Goal: Complete application form

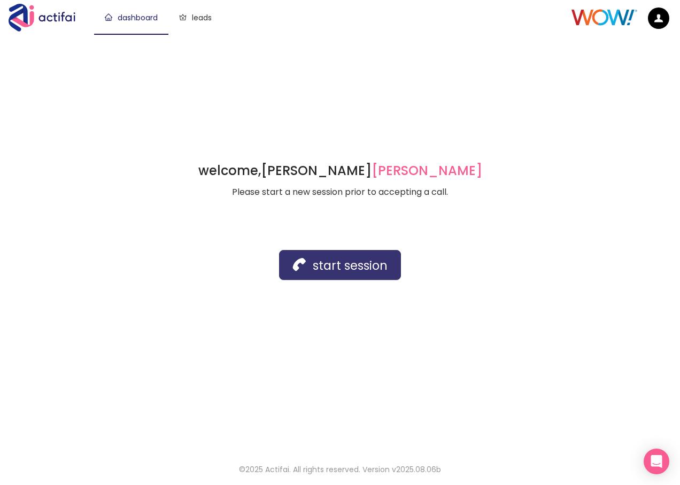
click at [309, 271] on button "start session" at bounding box center [340, 265] width 122 height 30
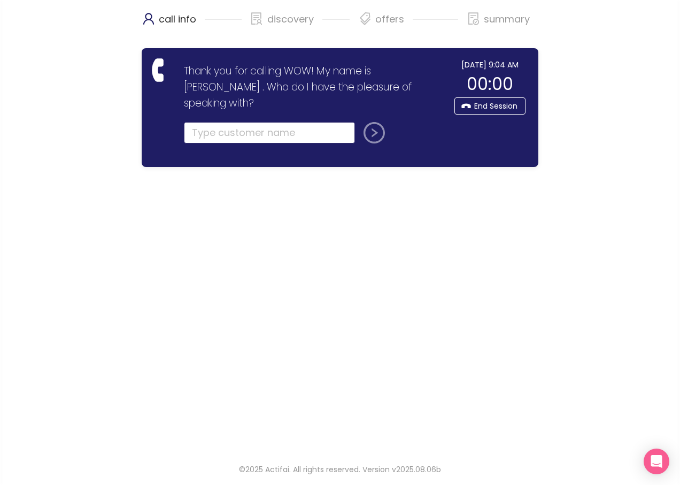
click at [204, 122] on input "text" at bounding box center [269, 132] width 171 height 21
click at [257, 122] on input "[PERSON_NAME]" at bounding box center [269, 132] width 171 height 21
type input "[PERSON_NAME]"
click at [382, 122] on button "submit" at bounding box center [372, 132] width 26 height 21
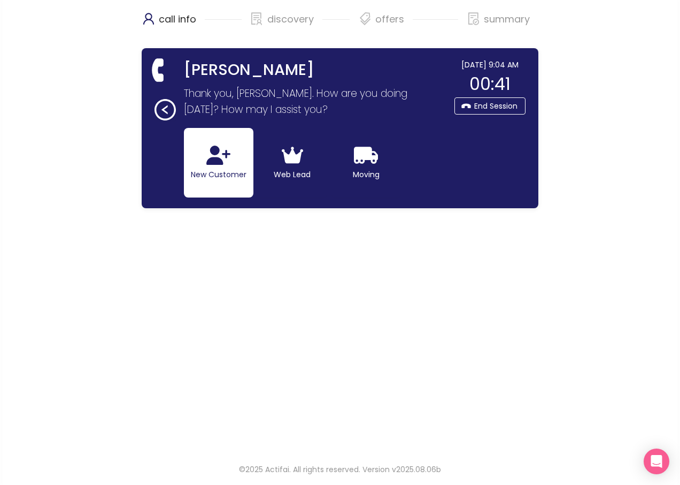
drag, startPoint x: 226, startPoint y: 156, endPoint x: 241, endPoint y: 169, distance: 20.1
click at [226, 156] on icon "button" at bounding box center [218, 154] width 24 height 19
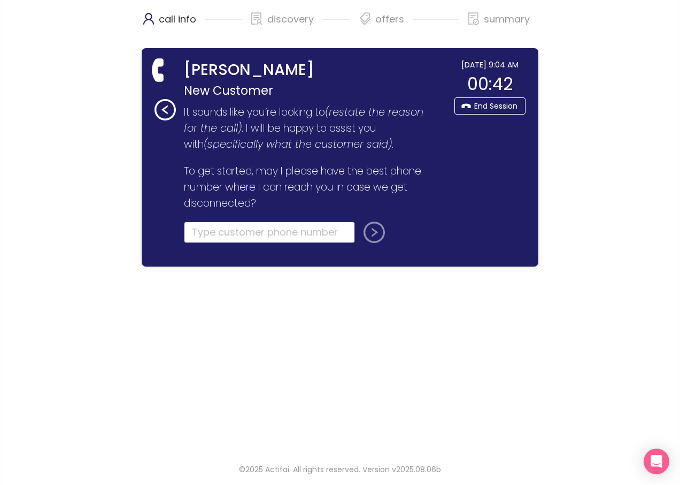
click at [222, 232] on input "tel" at bounding box center [269, 231] width 171 height 21
type input "[PHONE_NUMBER]"
click at [373, 231] on button "submit" at bounding box center [372, 231] width 26 height 21
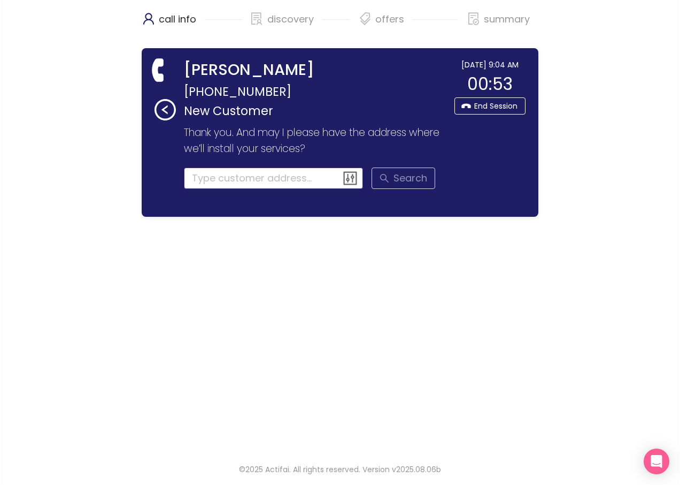
click at [227, 181] on input at bounding box center [274, 177] width 180 height 21
click at [236, 177] on input at bounding box center [274, 177] width 180 height 21
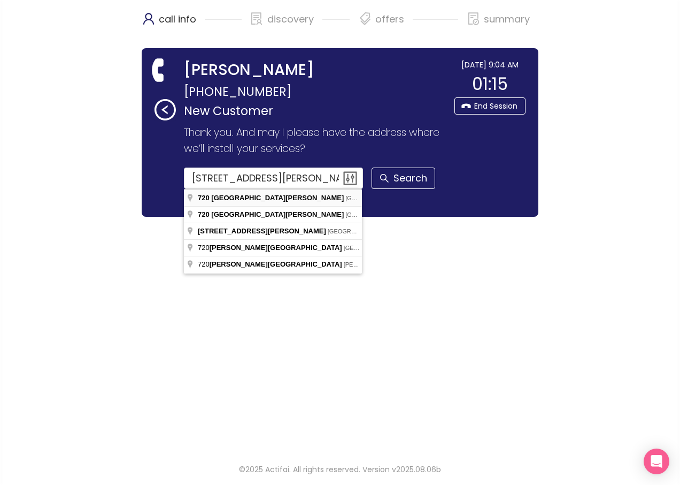
type input "[STREET_ADDRESS][PERSON_NAME]"
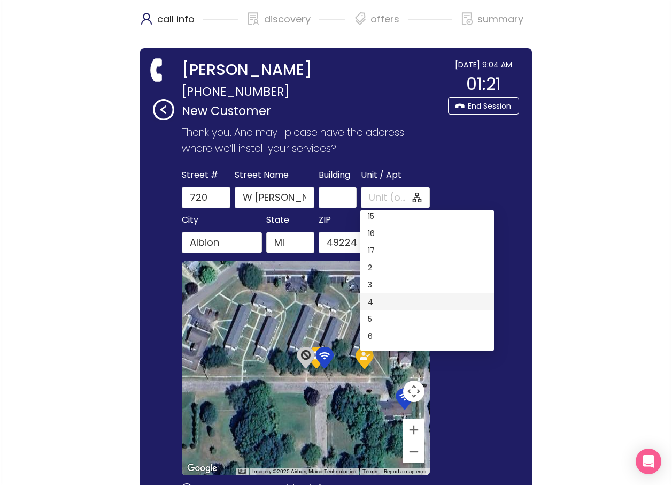
scroll to position [154, 0]
click at [371, 320] on div "8" at bounding box center [427, 323] width 119 height 12
type input "8"
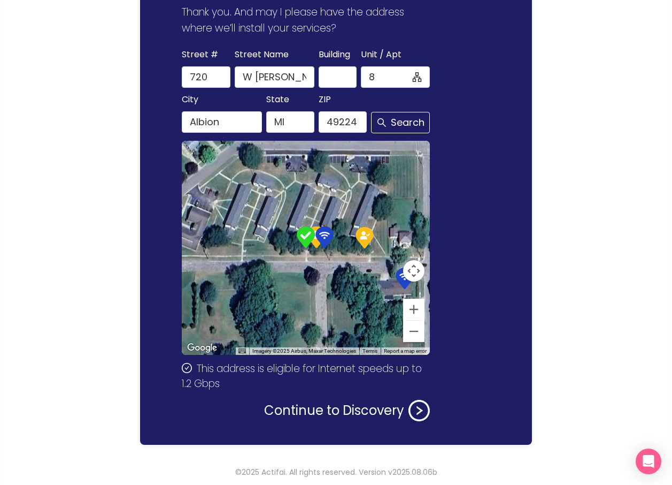
scroll to position [123, 0]
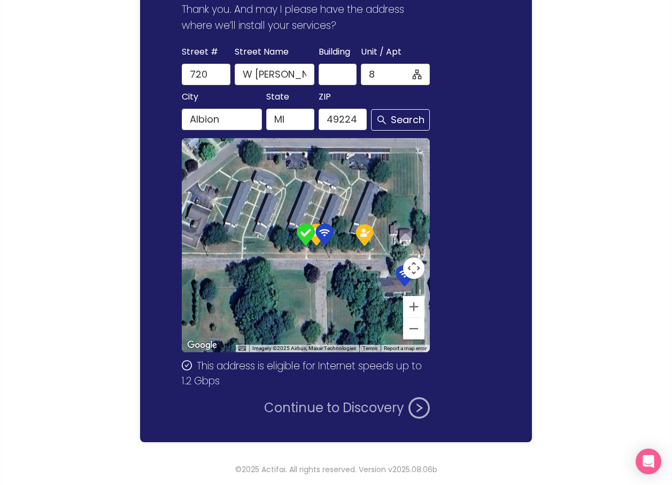
click at [331, 405] on button "Continue to Discovery" at bounding box center [347, 407] width 166 height 21
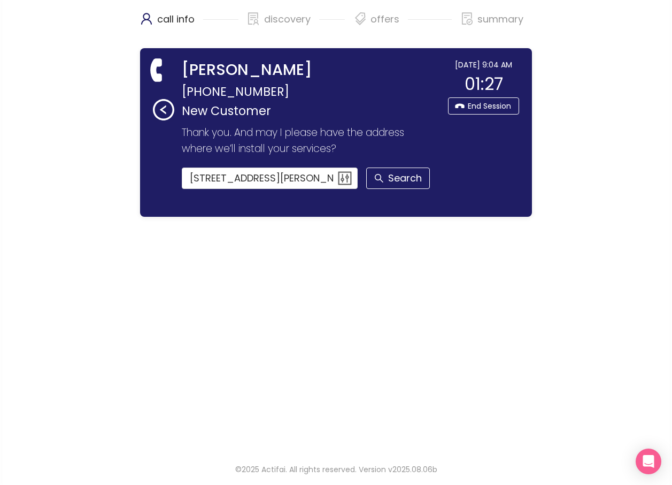
scroll to position [0, 0]
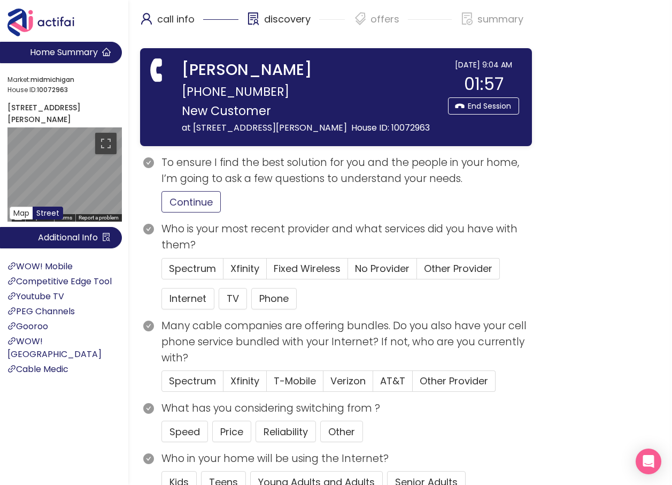
click at [177, 212] on button "Continue" at bounding box center [191, 201] width 59 height 21
click at [433, 275] on span "Other Provider" at bounding box center [458, 268] width 68 height 13
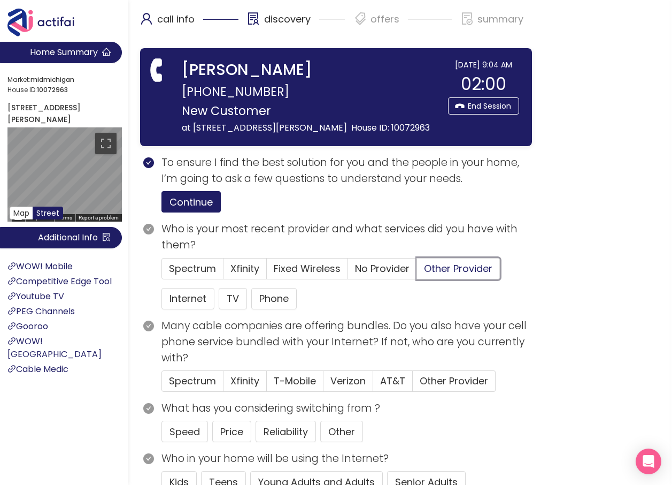
click at [417, 272] on input "Other Provider" at bounding box center [417, 272] width 0 height 0
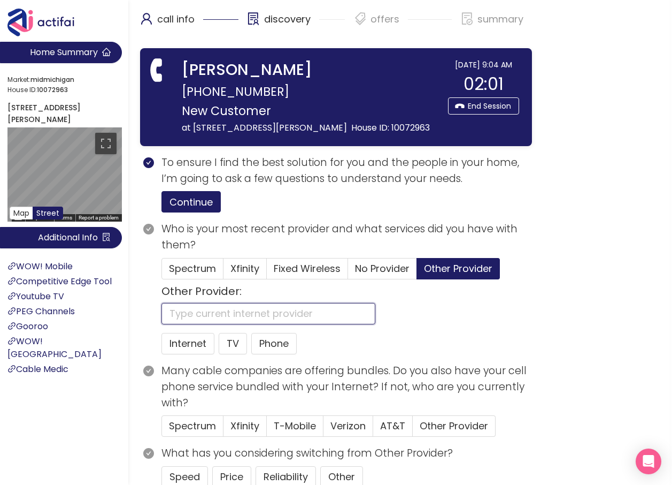
click at [234, 324] on input "text" at bounding box center [269, 313] width 214 height 21
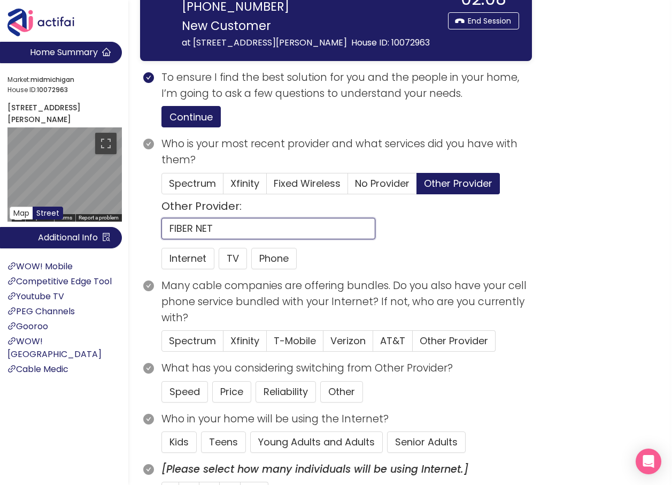
scroll to position [107, 0]
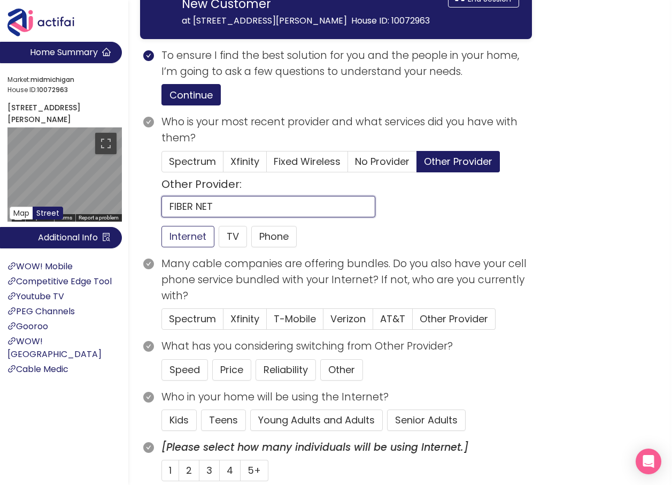
type input "FIBER NET"
click at [184, 247] on button "Internet" at bounding box center [188, 236] width 53 height 21
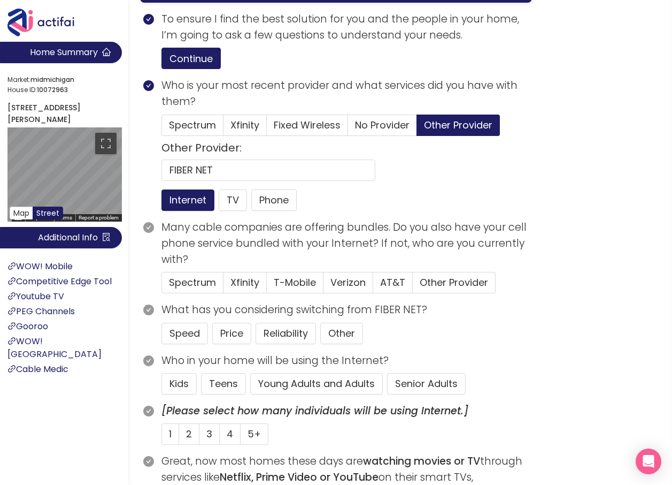
scroll to position [160, 0]
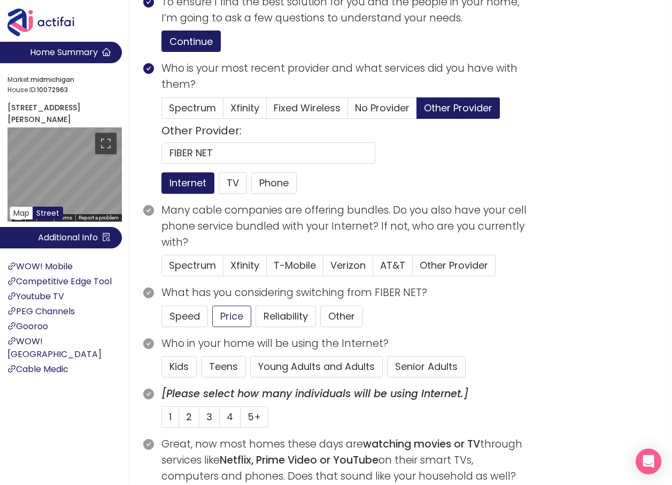
click at [303, 377] on button "Young Adults and Adults" at bounding box center [316, 366] width 133 height 21
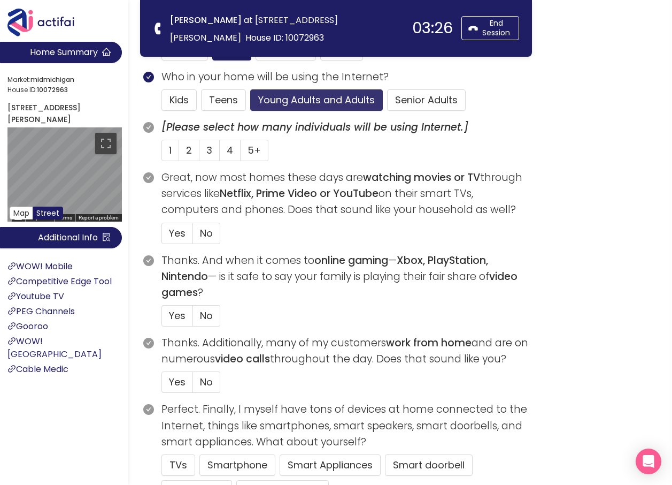
scroll to position [321, 0]
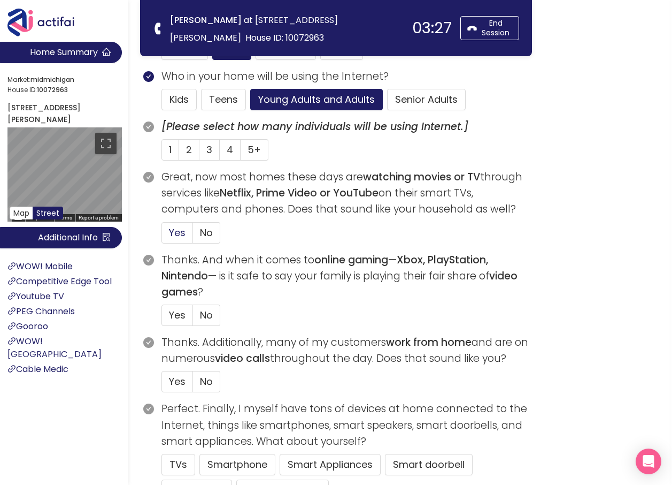
click at [175, 231] on span "Yes" at bounding box center [177, 232] width 17 height 13
click at [162, 236] on input "Yes" at bounding box center [162, 236] width 0 height 0
click at [187, 151] on span "2" at bounding box center [189, 149] width 6 height 13
click at [179, 153] on input "2" at bounding box center [179, 153] width 0 height 0
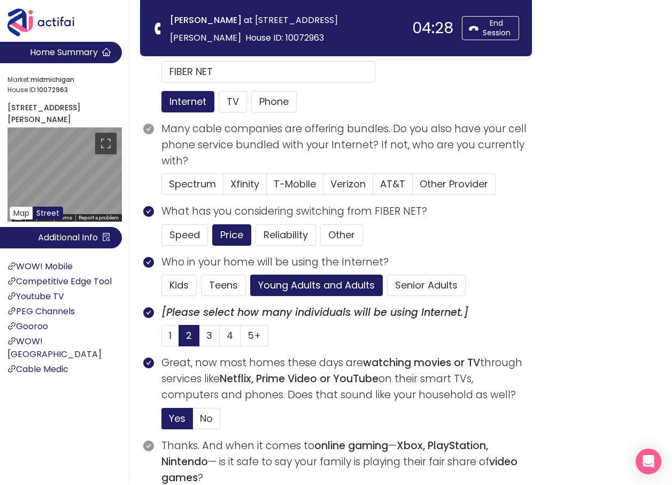
scroll to position [107, 0]
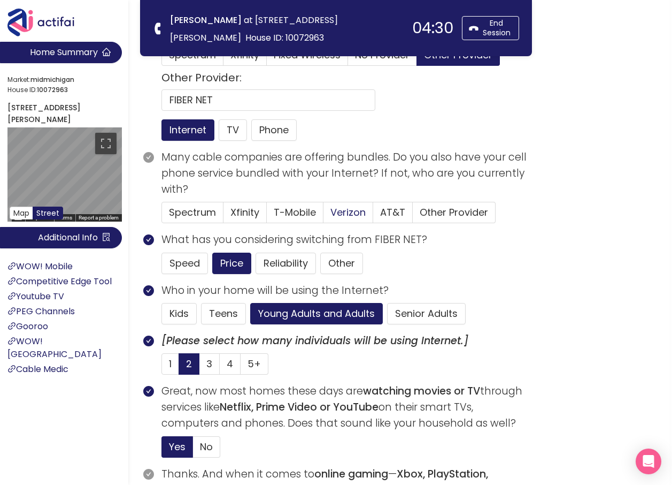
click at [335, 209] on span "Verizon" at bounding box center [348, 211] width 35 height 13
click at [324, 216] on input "Verizon" at bounding box center [324, 216] width 0 height 0
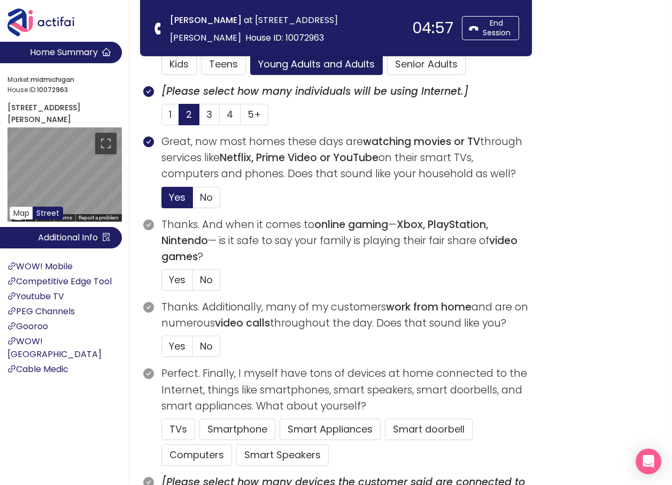
scroll to position [374, 0]
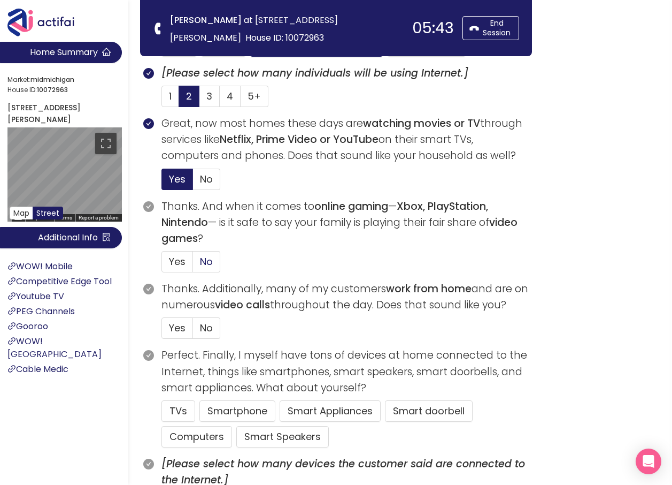
click at [202, 257] on span "No" at bounding box center [206, 261] width 13 height 13
click at [193, 265] on input "No" at bounding box center [193, 265] width 0 height 0
click at [215, 326] on label "No" at bounding box center [206, 327] width 27 height 21
click at [193, 331] on input "No" at bounding box center [193, 331] width 0 height 0
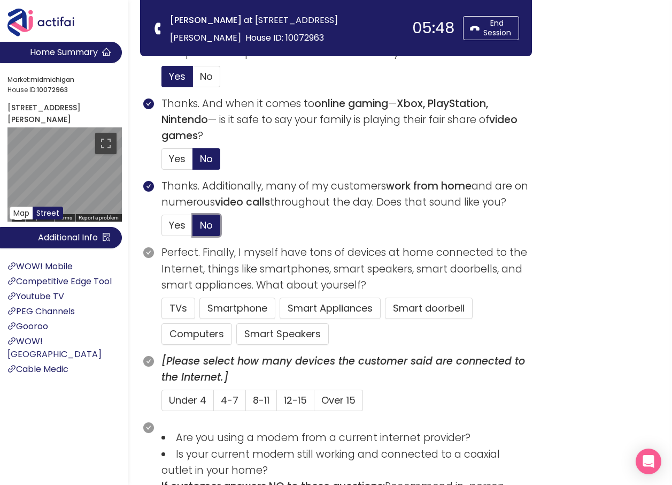
scroll to position [481, 0]
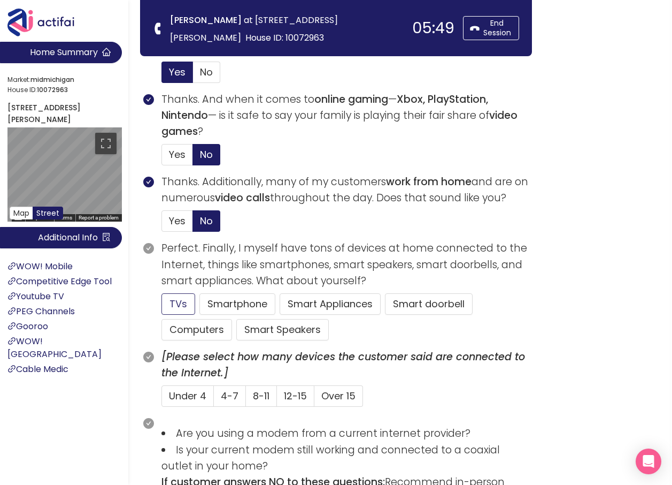
click at [179, 298] on button "TVs" at bounding box center [179, 303] width 34 height 21
click at [236, 319] on button "Smartphone" at bounding box center [282, 329] width 93 height 21
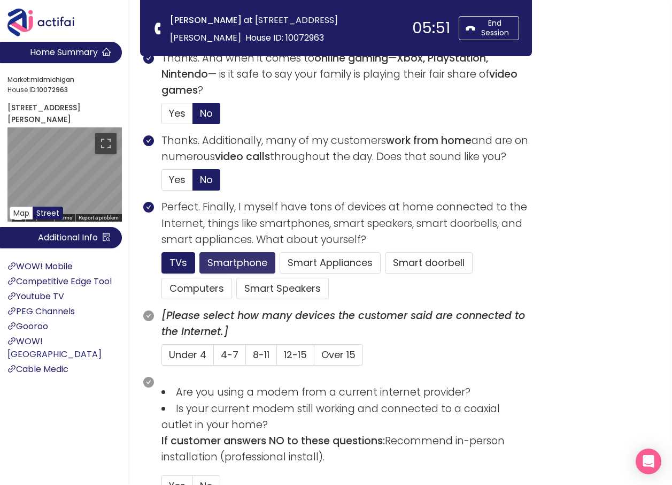
scroll to position [535, 0]
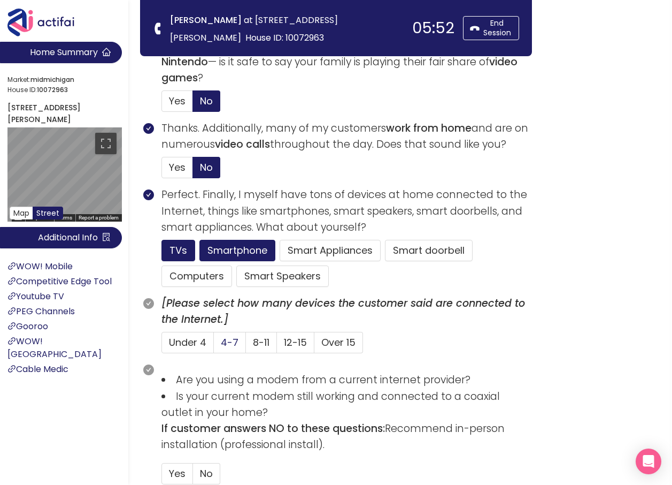
click at [233, 343] on span "4-7" at bounding box center [230, 341] width 18 height 13
click at [214, 346] on input "4-7" at bounding box center [214, 346] width 0 height 0
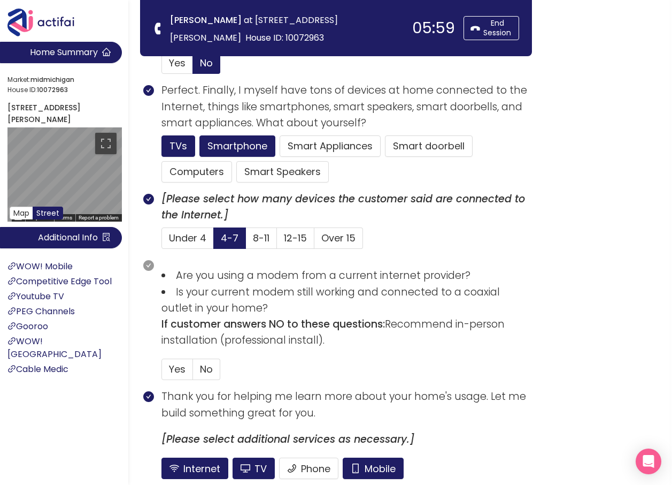
scroll to position [642, 0]
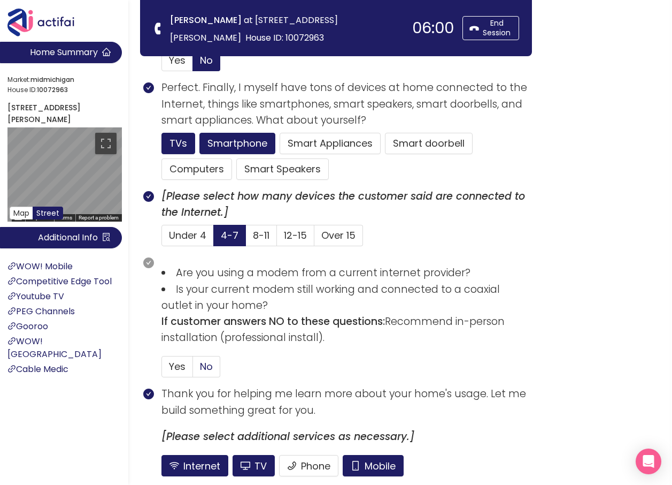
click at [204, 366] on span "No" at bounding box center [206, 365] width 13 height 13
click at [193, 370] on input "No" at bounding box center [193, 370] width 0 height 0
click at [388, 463] on button "Mobile" at bounding box center [373, 465] width 61 height 21
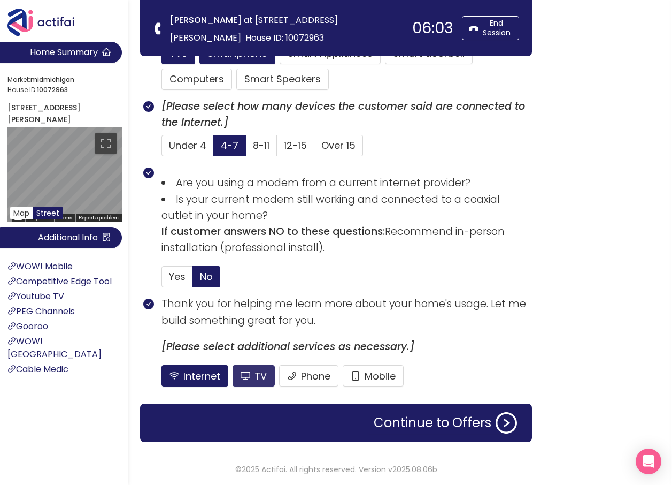
click at [254, 380] on button "TV" at bounding box center [254, 375] width 42 height 21
click at [409, 423] on button "Continue to Offers" at bounding box center [445, 422] width 156 height 21
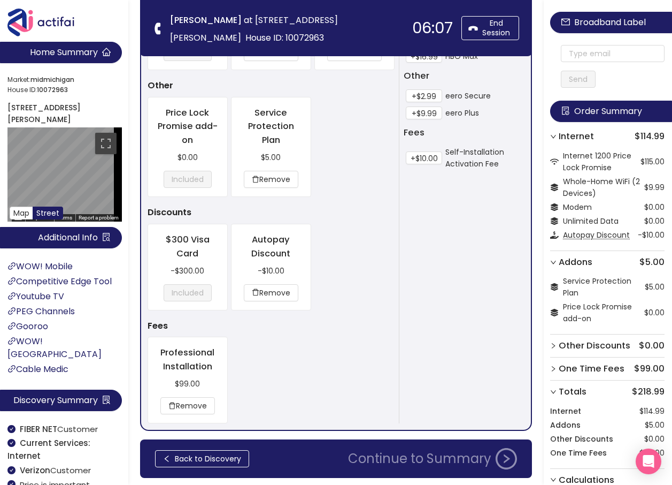
scroll to position [422, 0]
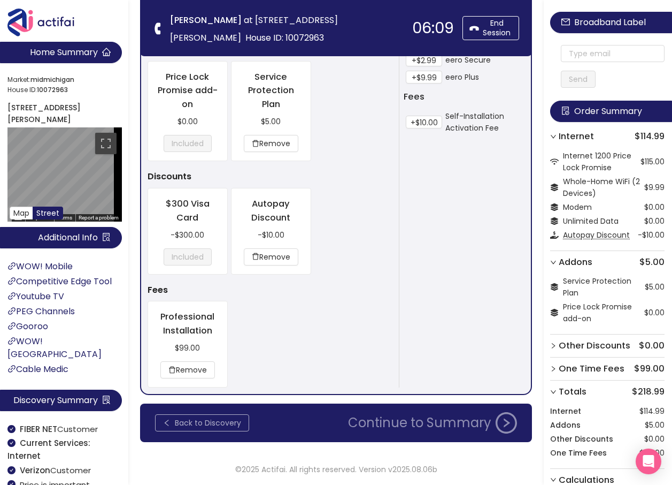
click at [233, 424] on button "Back to Discovery" at bounding box center [202, 422] width 94 height 17
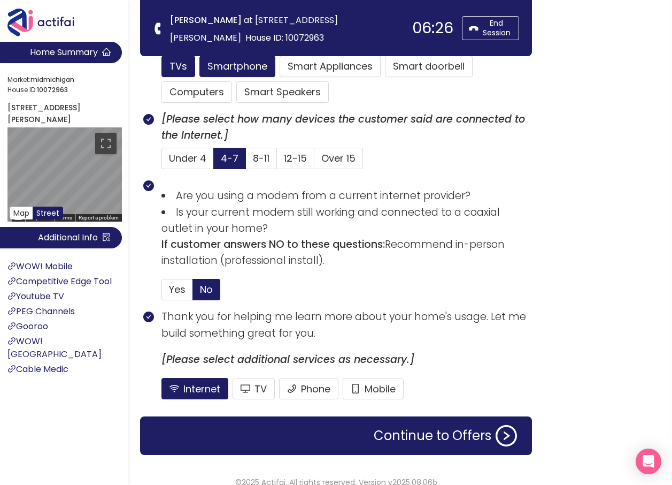
scroll to position [732, 0]
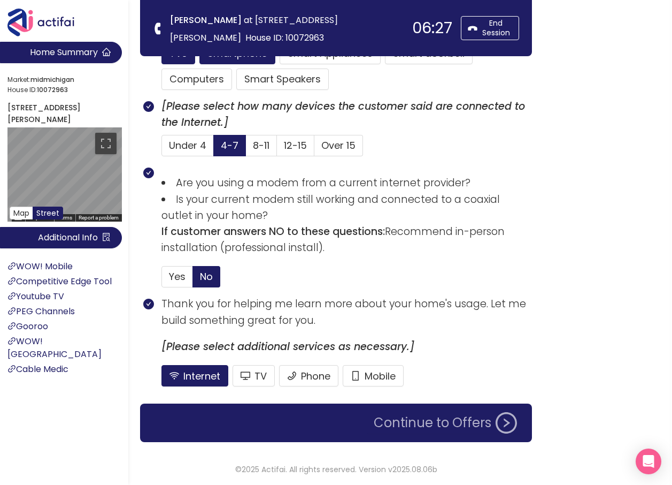
click at [426, 426] on button "Continue to Offers" at bounding box center [445, 422] width 156 height 21
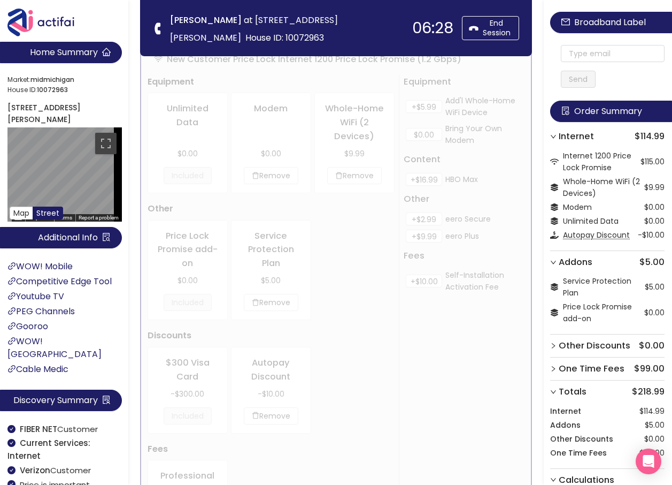
scroll to position [0, 0]
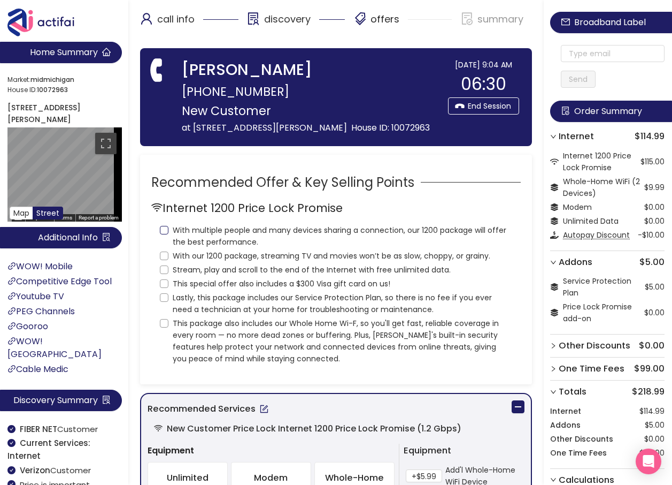
click at [164, 234] on input "With multiple people and many devices sharing a connection, our 1200 package wi…" at bounding box center [164, 230] width 9 height 9
checkbox input "true"
click at [164, 260] on input "With our 1200 package, streaming TV and movies won’t be as slow, choppy, or gra…" at bounding box center [164, 255] width 9 height 9
checkbox input "true"
click at [165, 274] on input "Stream, play and scroll to the end of the Internet with free unlimited data." at bounding box center [164, 269] width 9 height 9
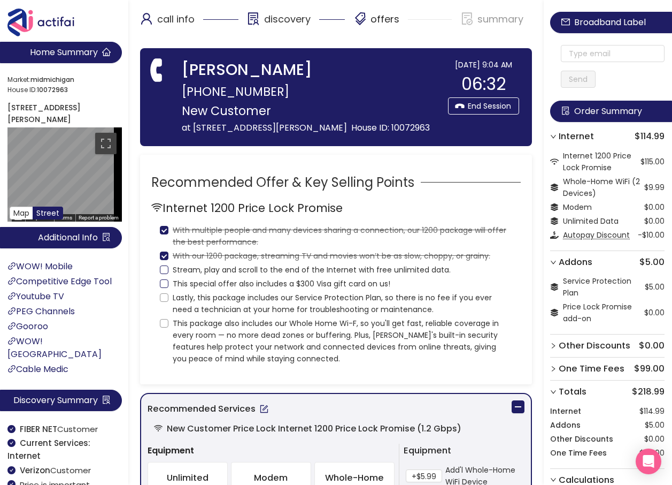
checkbox input "true"
click at [162, 288] on input "This special offer also includes a $300 Visa gift card on us!" at bounding box center [164, 283] width 9 height 9
checkbox input "true"
click at [166, 302] on input "Lastly, this package includes our Service Protection Plan, so there is no fee i…" at bounding box center [164, 297] width 9 height 9
checkbox input "true"
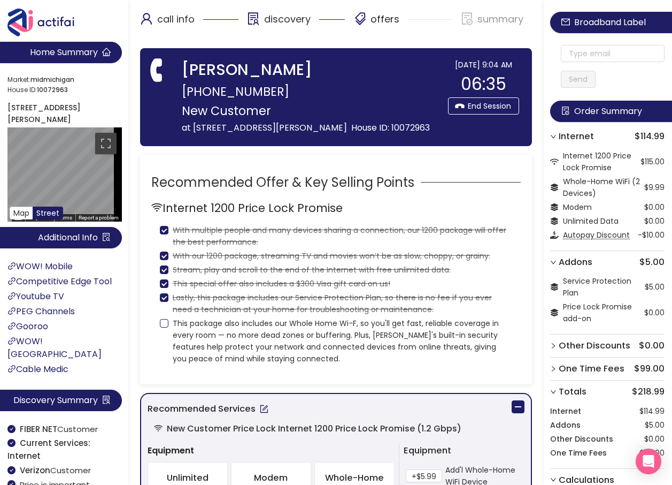
click at [166, 327] on input "This package also includes our Whole Home Wi-F, so you'll get fast, reliable co…" at bounding box center [164, 323] width 9 height 9
checkbox input "true"
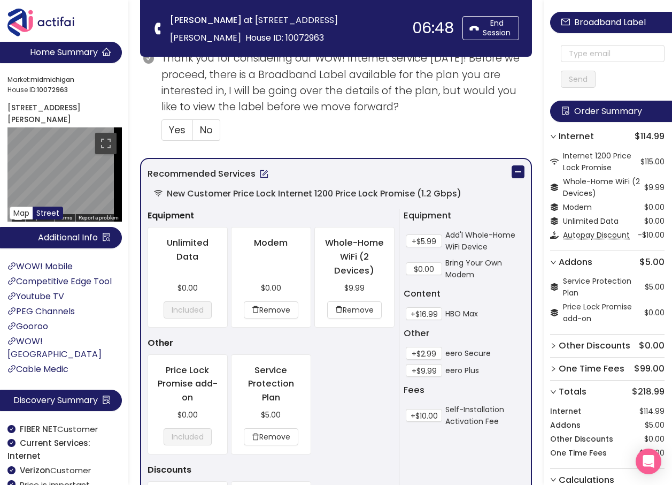
scroll to position [428, 0]
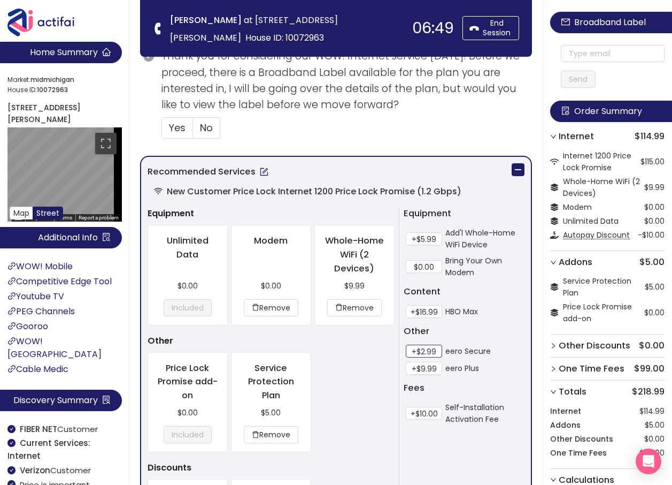
click at [422, 355] on button "+$2.99" at bounding box center [424, 350] width 36 height 13
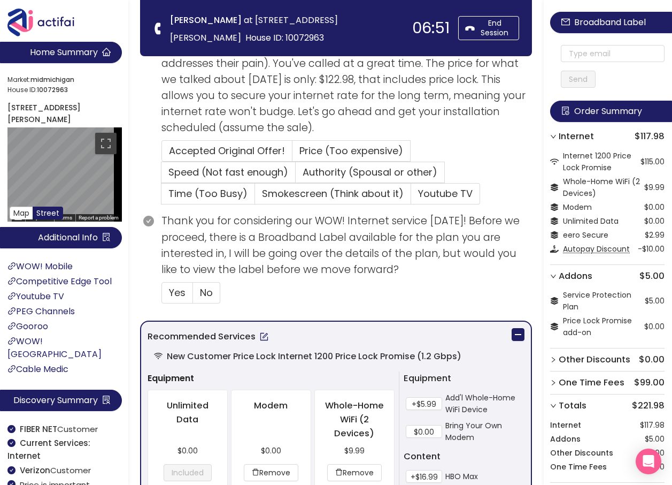
scroll to position [267, 0]
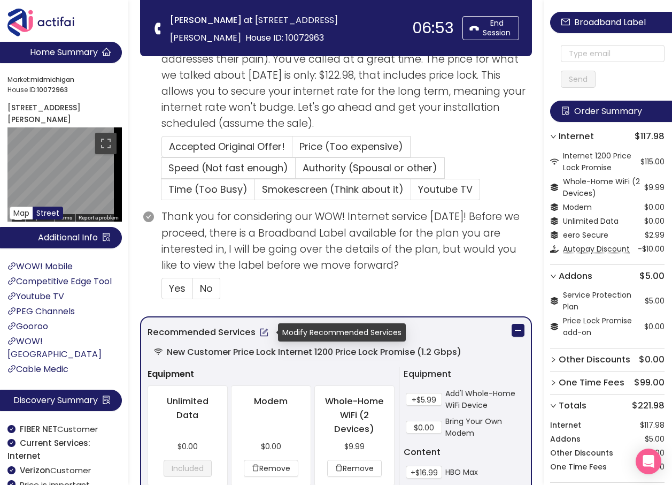
click at [257, 331] on button "button" at bounding box center [264, 332] width 17 height 17
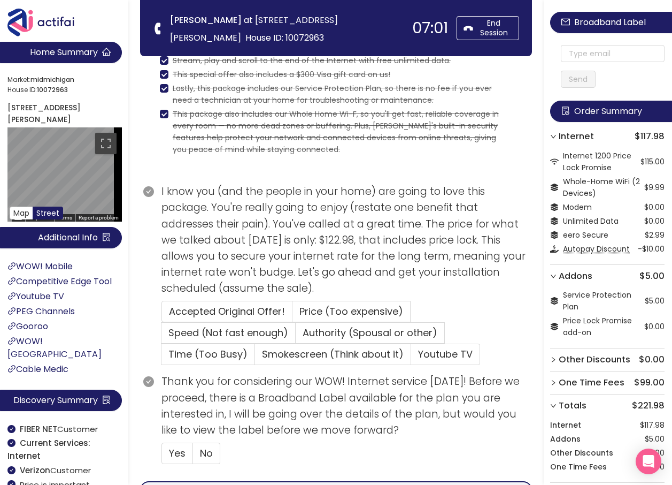
scroll to position [53, 0]
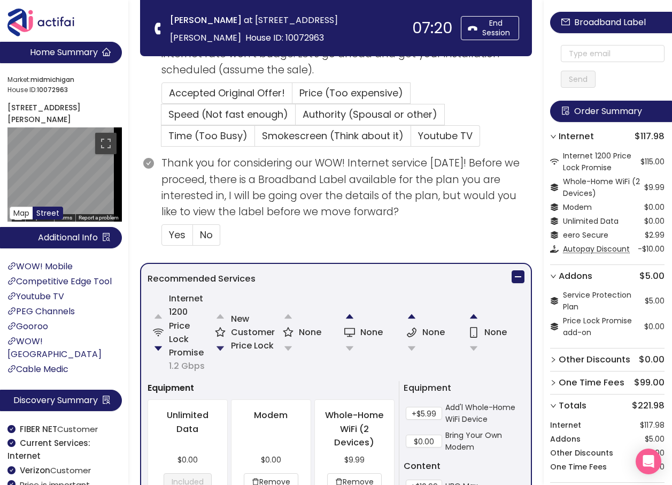
click at [222, 347] on button "button" at bounding box center [220, 348] width 21 height 21
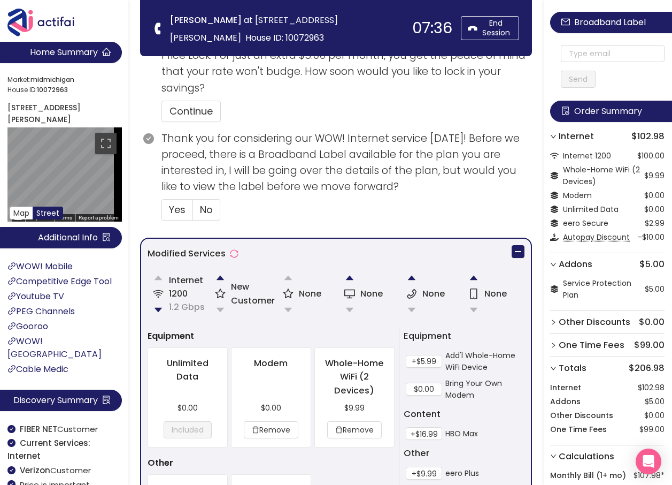
scroll to position [388, 0]
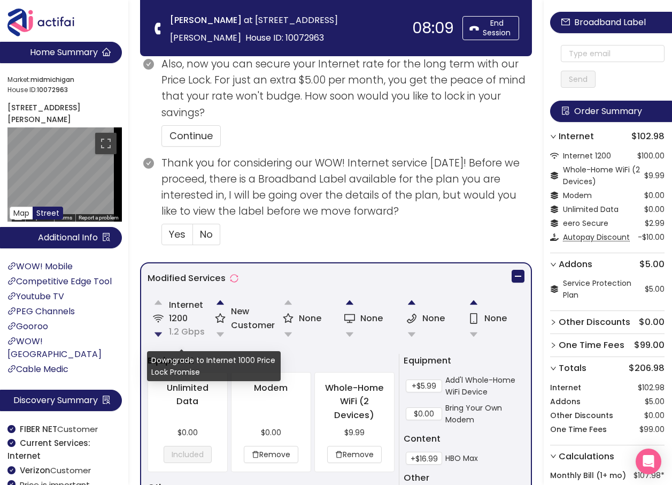
click at [154, 327] on button "button" at bounding box center [158, 334] width 21 height 21
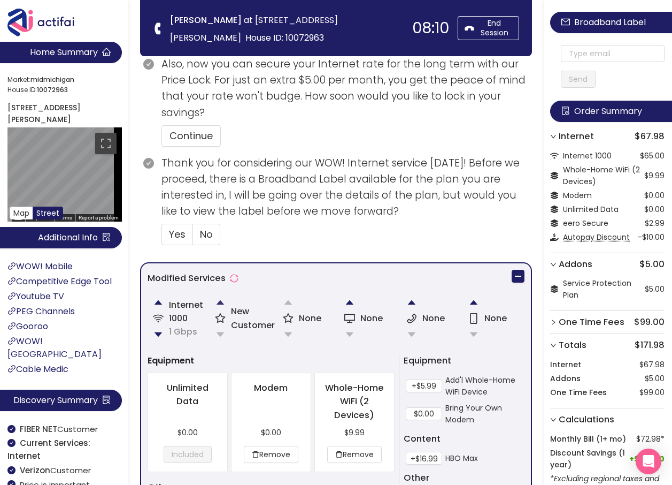
click at [217, 303] on button "button" at bounding box center [220, 302] width 21 height 21
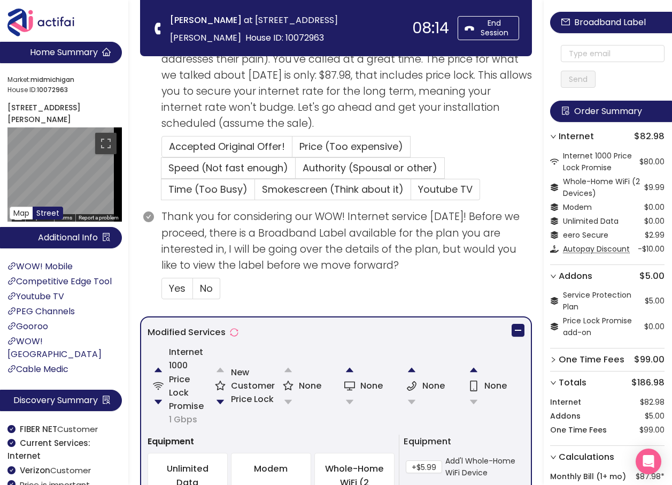
scroll to position [321, 0]
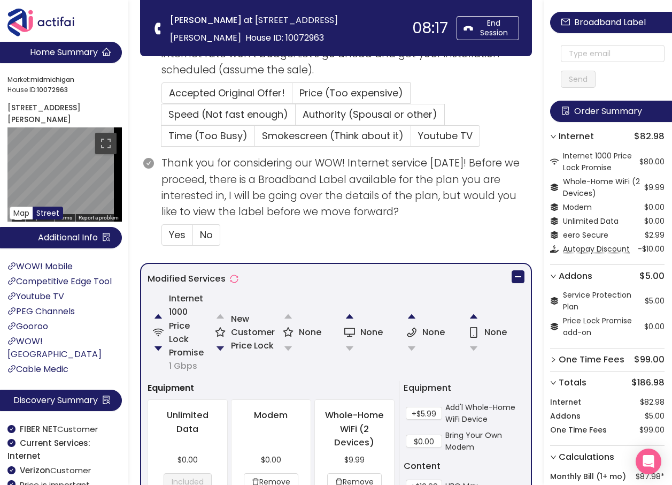
click at [218, 347] on button "button" at bounding box center [220, 348] width 21 height 21
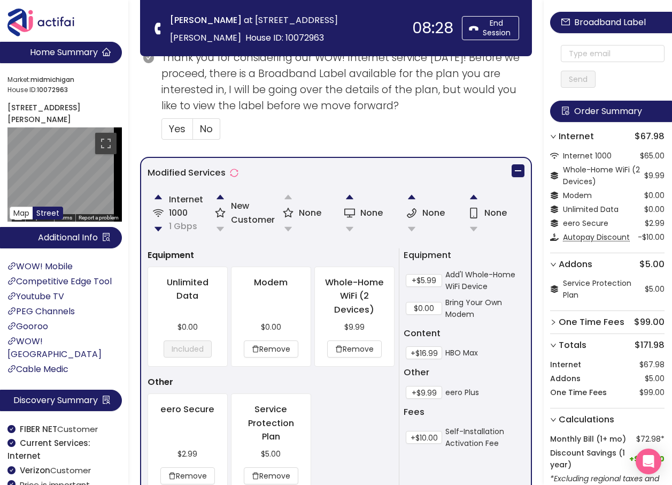
scroll to position [495, 0]
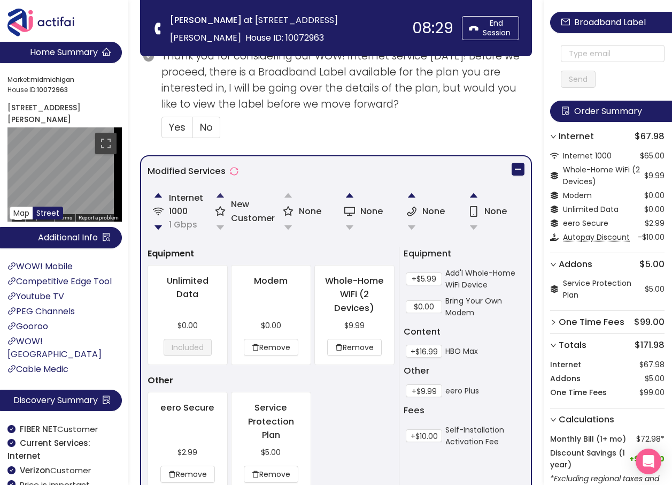
click at [221, 192] on button "button" at bounding box center [220, 195] width 21 height 21
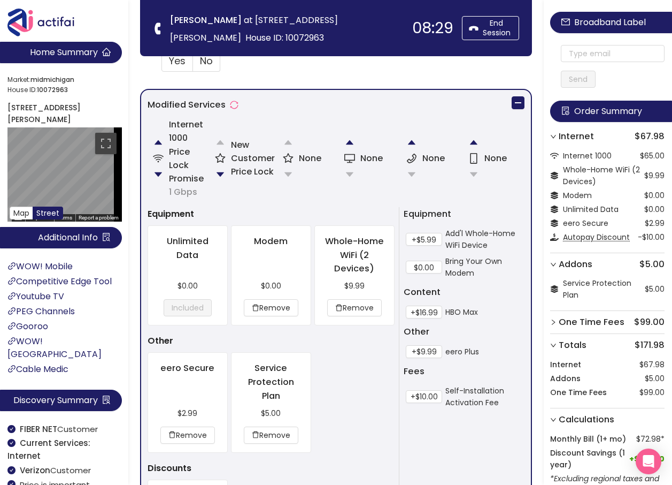
scroll to position [428, 0]
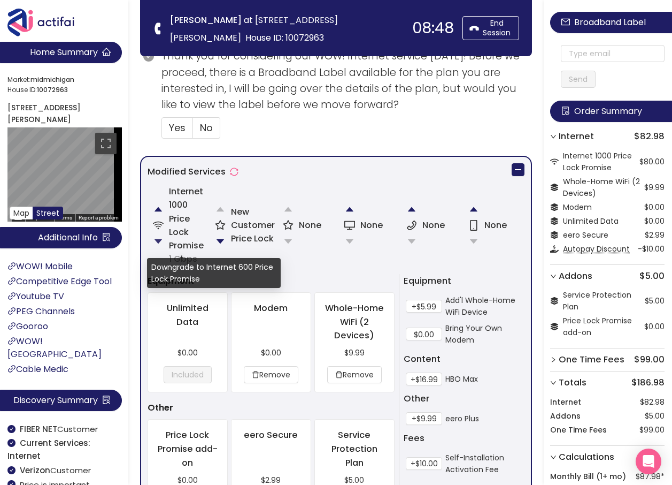
click at [158, 241] on button "button" at bounding box center [158, 241] width 21 height 21
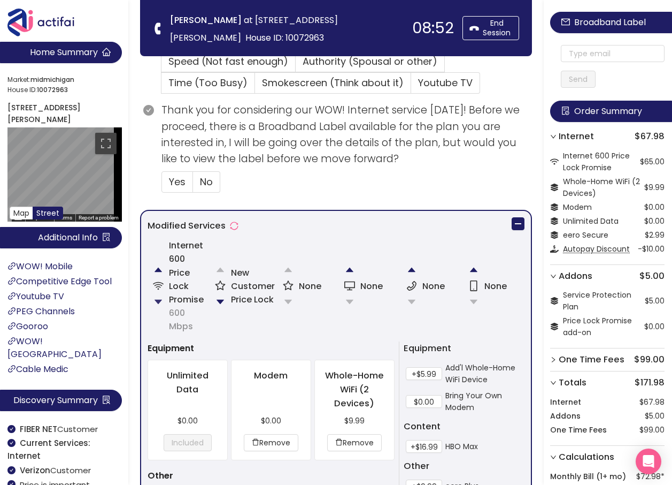
scroll to position [374, 0]
click at [219, 297] on button "button" at bounding box center [220, 300] width 21 height 21
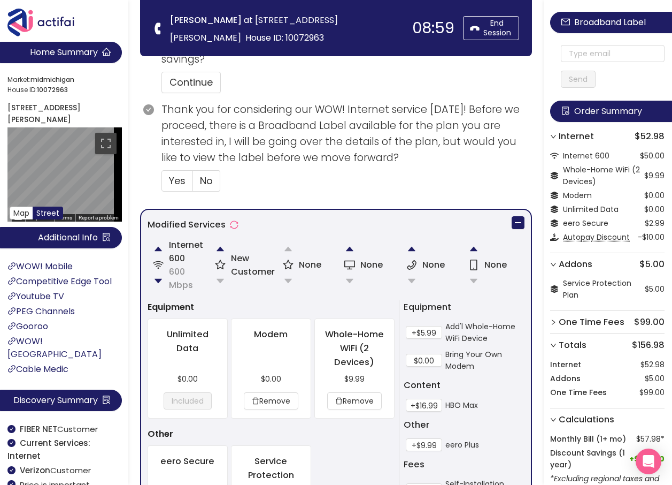
scroll to position [495, 0]
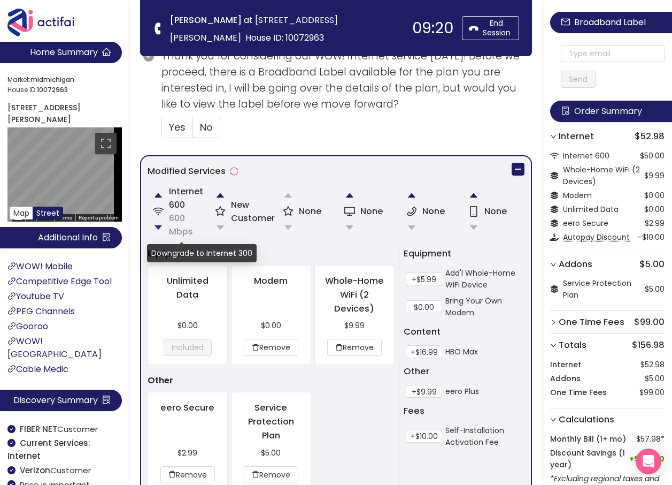
click at [156, 226] on button "button" at bounding box center [158, 227] width 21 height 21
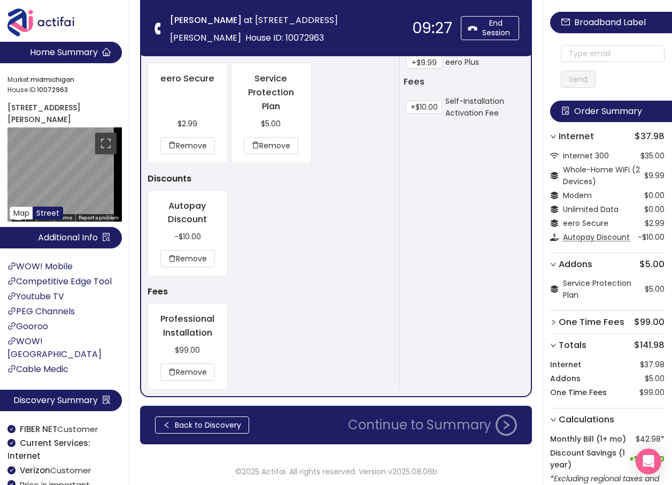
scroll to position [826, 0]
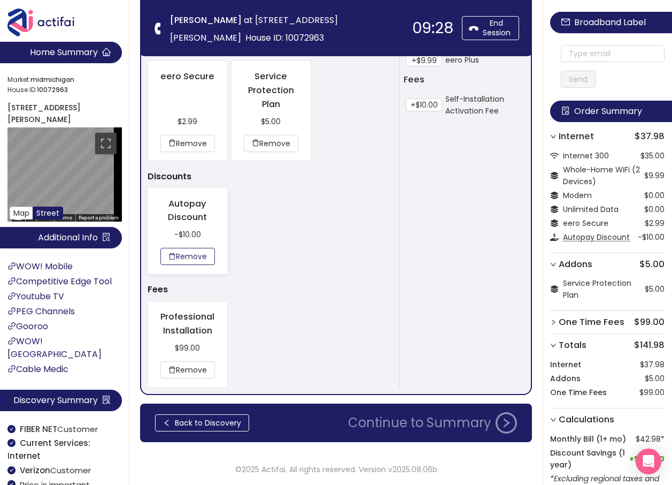
click at [193, 256] on button "Remove" at bounding box center [187, 256] width 55 height 17
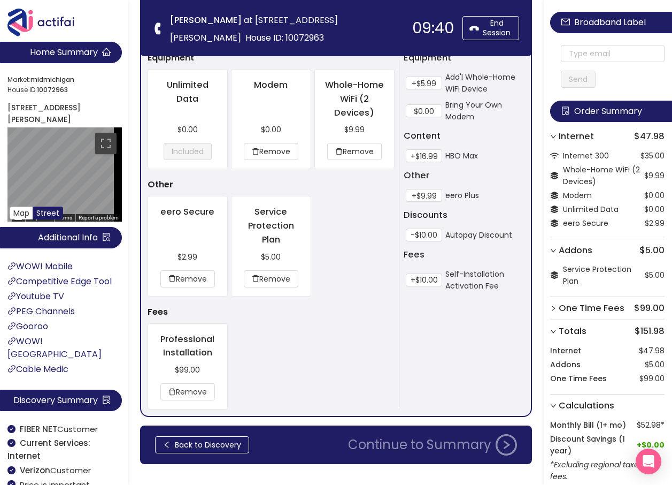
scroll to position [713, 0]
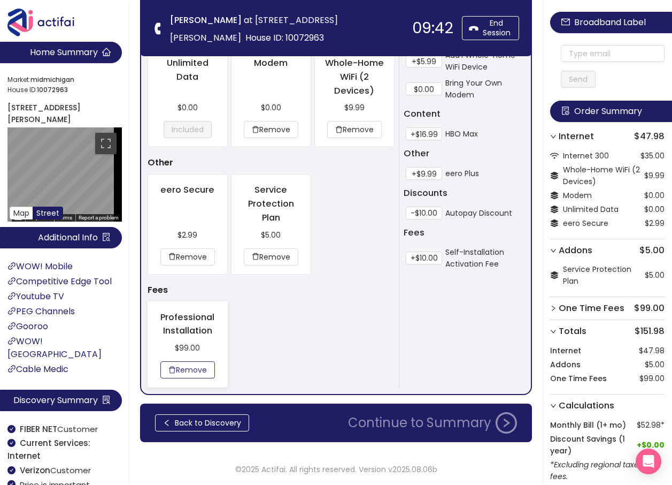
click at [193, 363] on button "Remove" at bounding box center [187, 369] width 55 height 17
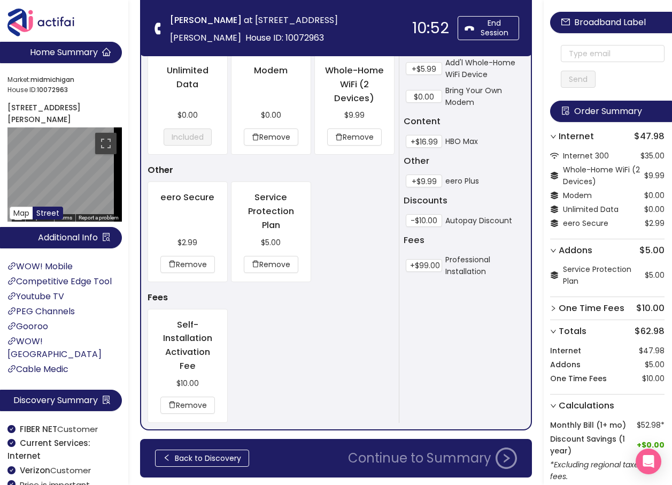
scroll to position [687, 0]
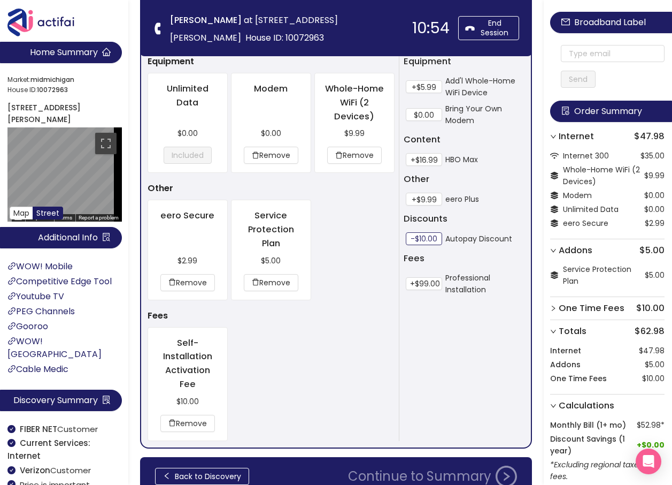
click at [424, 236] on button "-$10.00" at bounding box center [424, 238] width 36 height 13
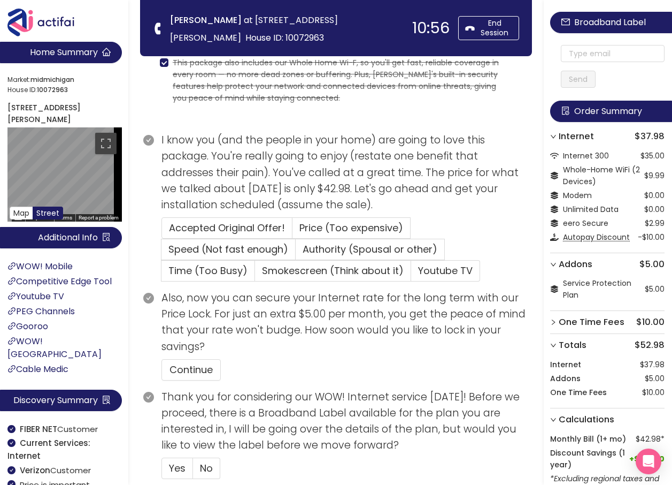
scroll to position [98, 0]
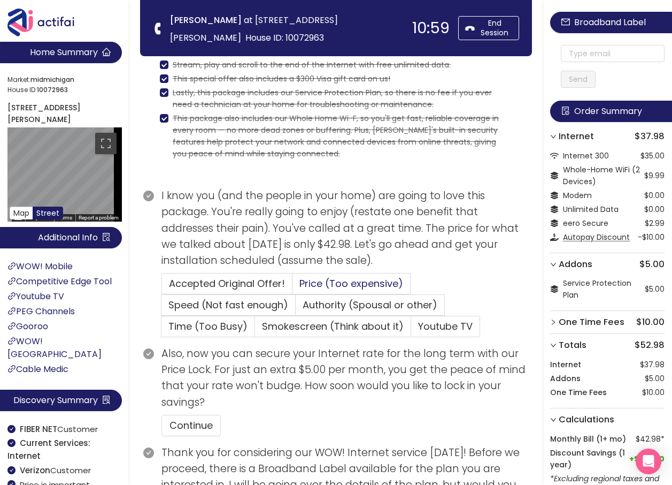
click at [343, 285] on span "Price (Too expensive)" at bounding box center [352, 283] width 104 height 13
click at [293, 287] on input "Price (Too expensive)" at bounding box center [293, 287] width 0 height 0
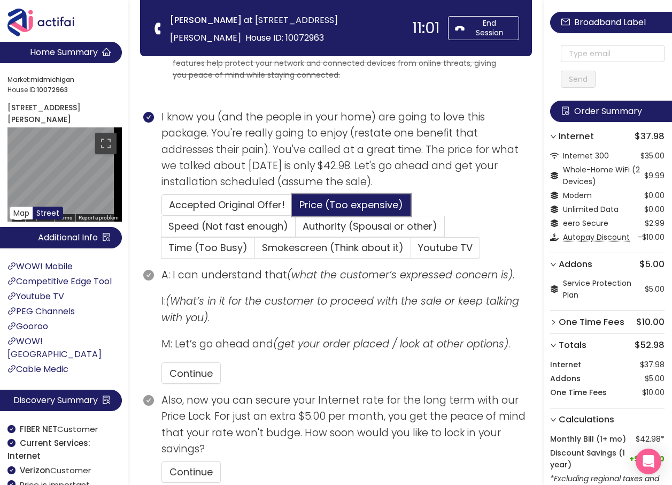
scroll to position [259, 0]
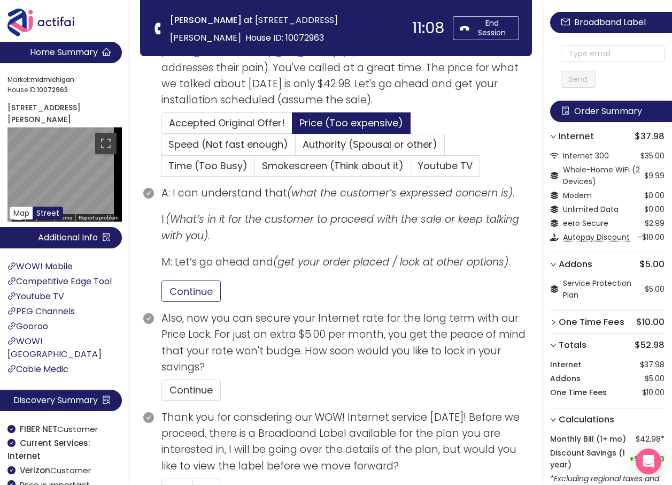
click at [196, 294] on button "Continue" at bounding box center [191, 290] width 59 height 21
click at [215, 393] on button "Continue" at bounding box center [191, 389] width 59 height 21
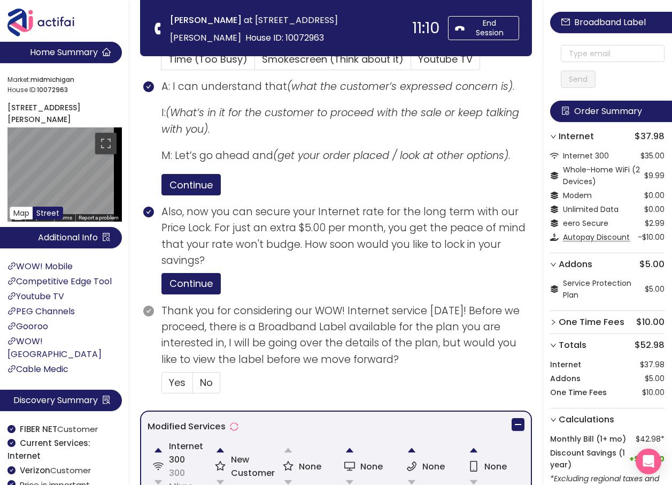
scroll to position [366, 0]
click at [178, 382] on span "Yes" at bounding box center [177, 381] width 17 height 13
click at [162, 385] on input "Yes" at bounding box center [162, 385] width 0 height 0
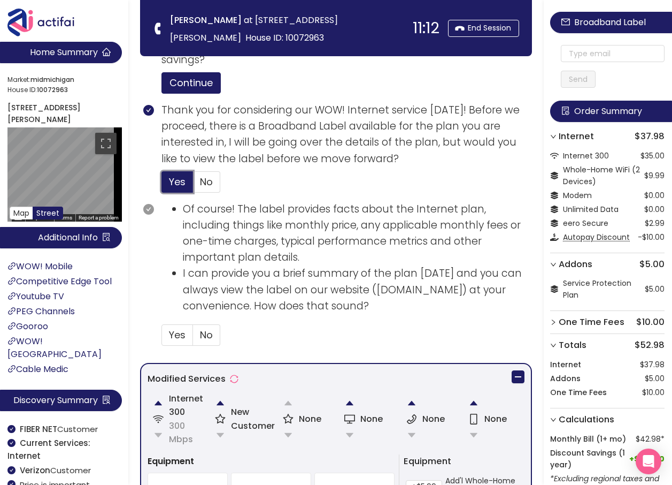
scroll to position [580, 0]
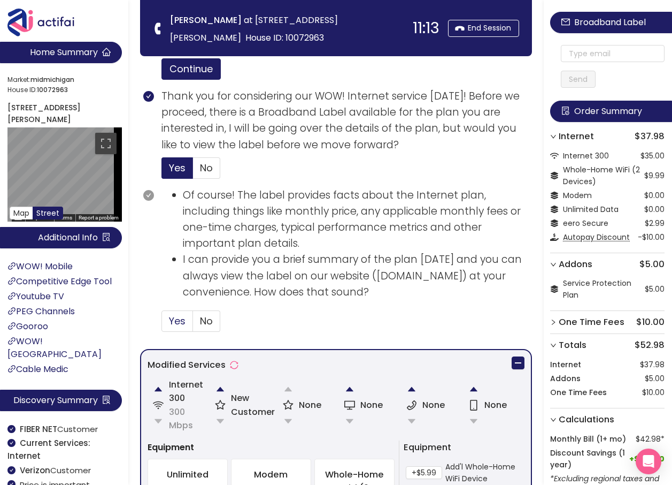
click at [180, 324] on span "Yes" at bounding box center [177, 320] width 17 height 13
click at [162, 324] on input "Yes" at bounding box center [162, 324] width 0 height 0
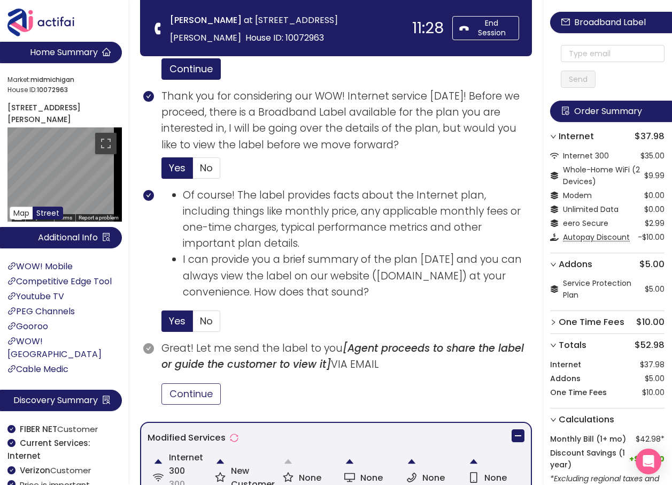
click at [207, 396] on button "Continue" at bounding box center [191, 393] width 59 height 21
click at [576, 49] on input "text" at bounding box center [613, 53] width 104 height 17
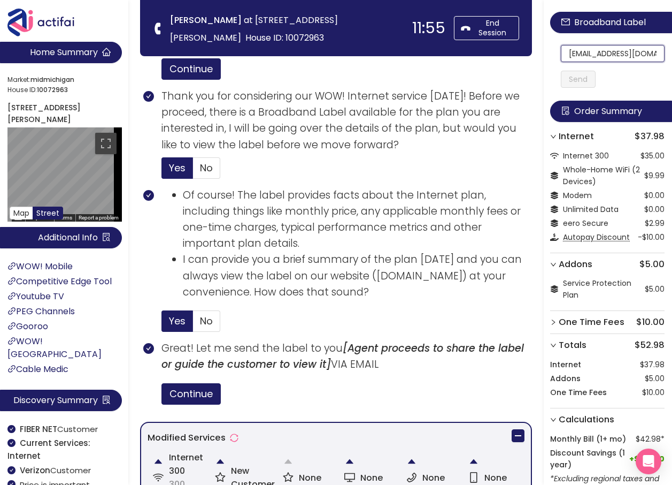
drag, startPoint x: 643, startPoint y: 55, endPoint x: 568, endPoint y: 53, distance: 74.9
click at [568, 53] on div "[EMAIL_ADDRESS][DOMAIN_NAME] Send" at bounding box center [607, 56] width 114 height 64
click at [576, 52] on input "[EMAIL_ADDRESS][DOMAIN_NAME]" at bounding box center [613, 53] width 104 height 17
drag, startPoint x: 576, startPoint y: 52, endPoint x: 655, endPoint y: 62, distance: 79.3
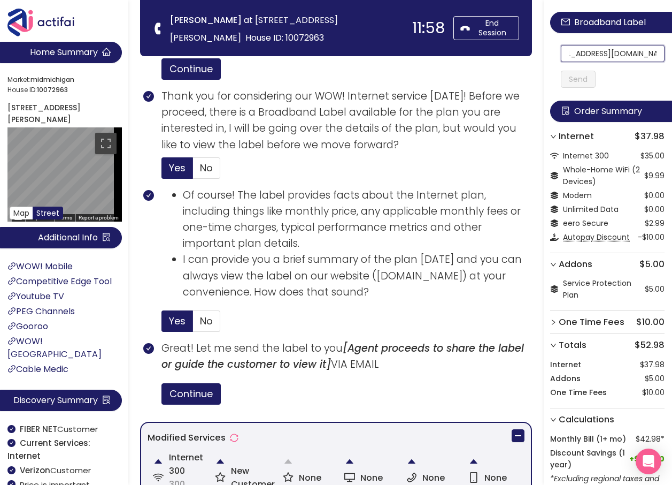
click at [266, 46] on section "Home Summary Market: [GEOGRAPHIC_DATA] ID: 10072963 [STREET_ADDRESS][PERSON_NAM…" at bounding box center [336, 264] width 672 height 1689
type input "[EMAIL_ADDRESS][DOMAIN_NAME]"
click at [579, 79] on button "Send" at bounding box center [578, 79] width 35 height 17
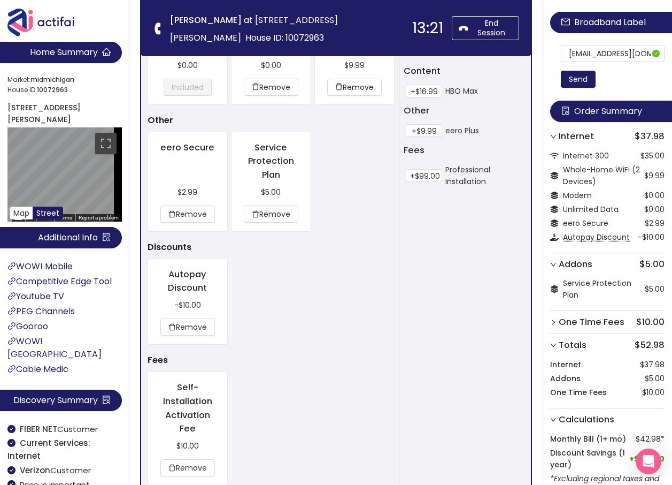
scroll to position [1204, 0]
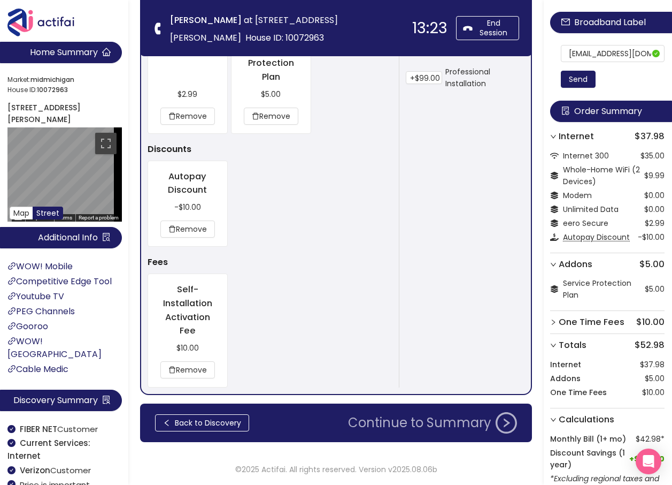
click at [406, 423] on button "Continue to Summary" at bounding box center [433, 422] width 182 height 21
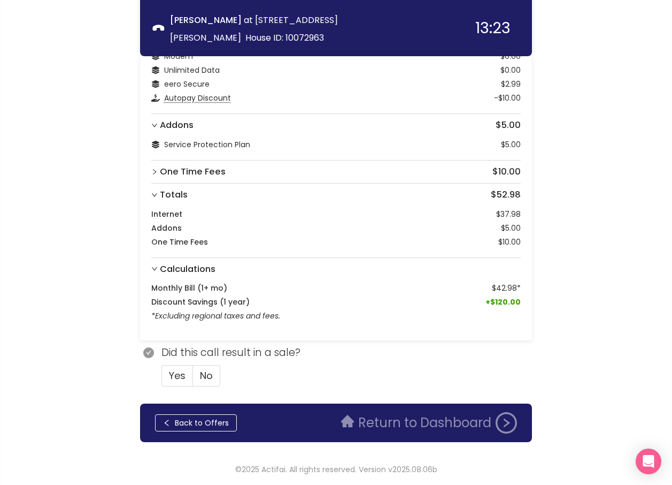
scroll to position [94, 0]
click at [171, 374] on span "Yes" at bounding box center [177, 375] width 17 height 13
click at [162, 379] on input "Yes" at bounding box center [162, 379] width 0 height 0
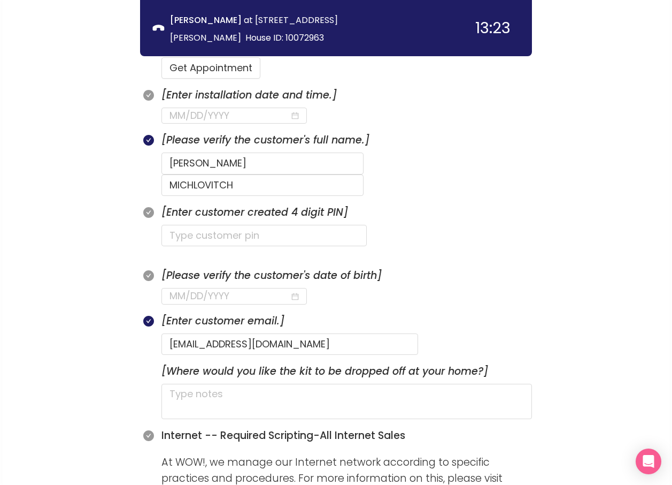
scroll to position [469, 0]
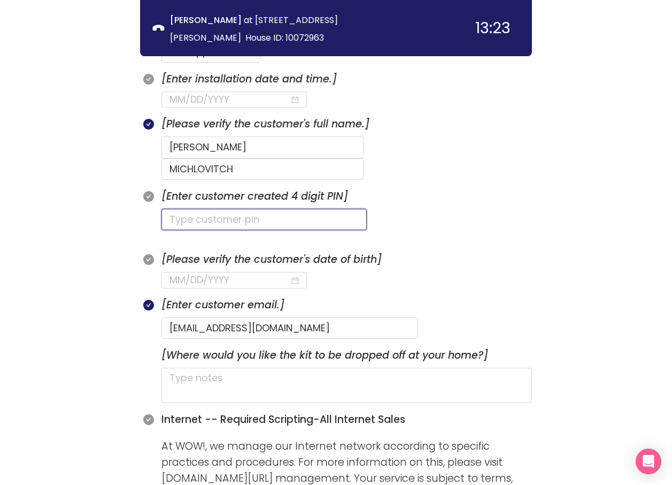
click at [189, 209] on input "text" at bounding box center [264, 219] width 205 height 21
click at [233, 100] on input at bounding box center [230, 99] width 120 height 15
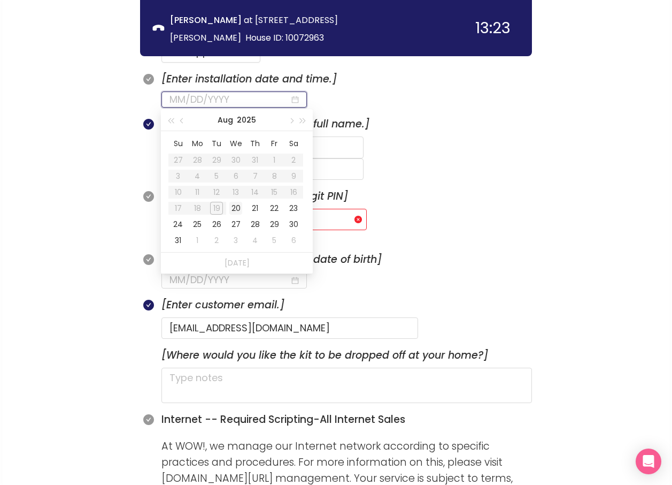
type input "[DATE]"
click at [234, 206] on div "20" at bounding box center [235, 208] width 13 height 13
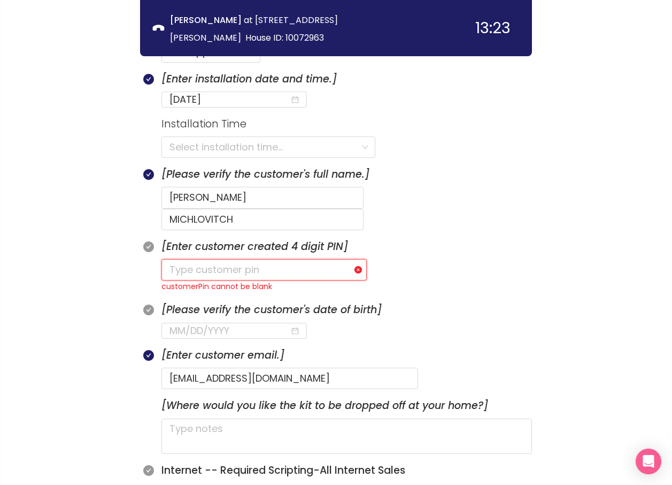
click at [177, 259] on input "text" at bounding box center [264, 269] width 205 height 21
type input "0214"
click at [182, 323] on input at bounding box center [230, 330] width 120 height 15
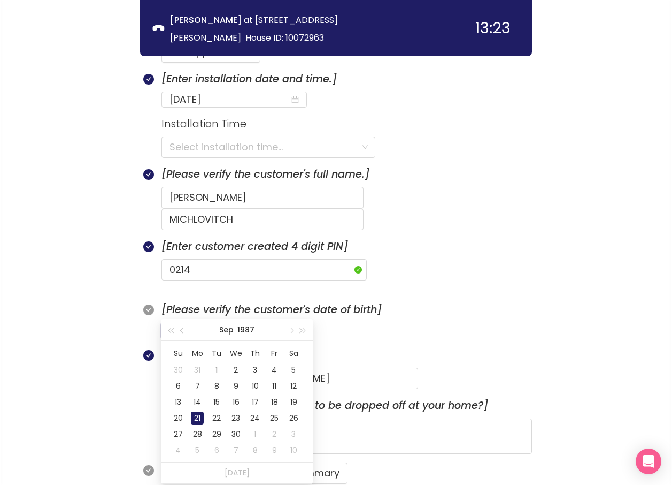
click at [191, 416] on div "21" at bounding box center [197, 417] width 13 height 13
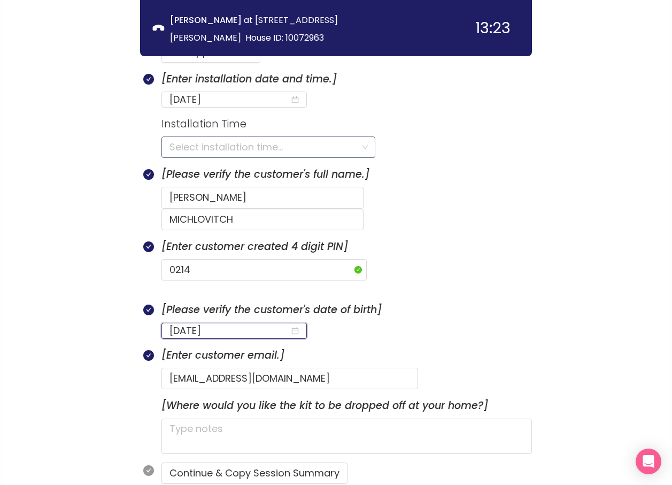
type input "[DATE]"
click at [222, 148] on input "search" at bounding box center [265, 147] width 190 height 20
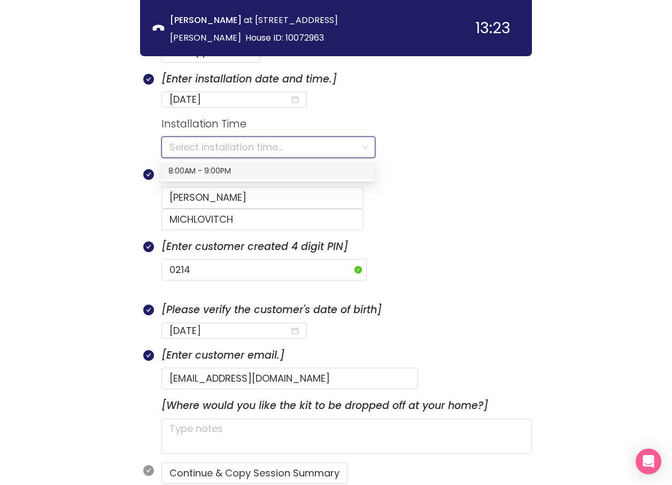
click at [205, 171] on div "8:00AM - 9:00PM" at bounding box center [267, 171] width 199 height 12
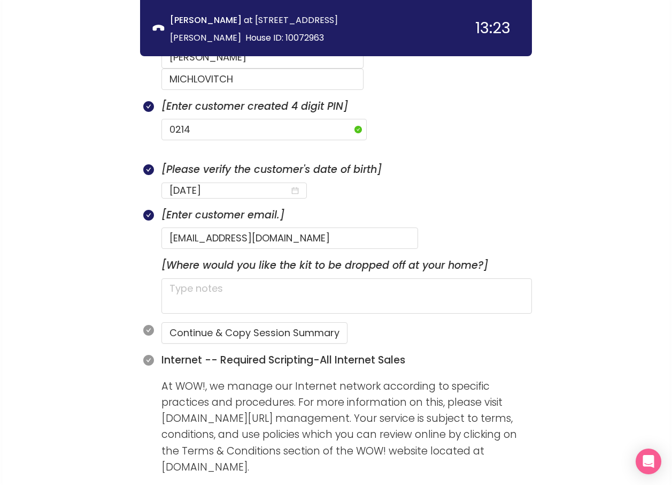
scroll to position [683, 0]
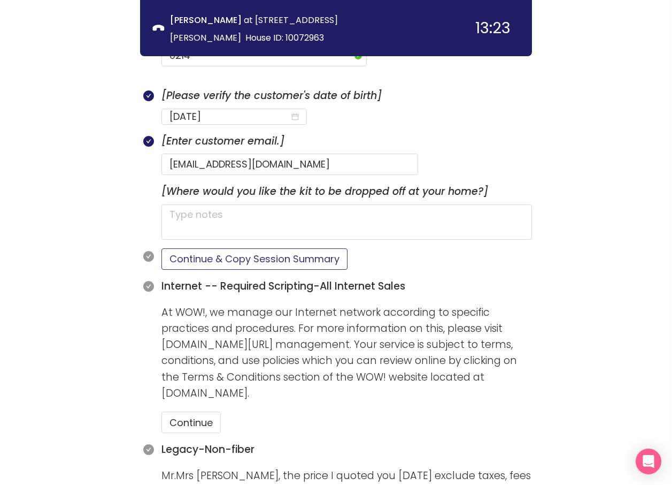
click at [224, 248] on button "Continue & Copy Session Summary" at bounding box center [255, 258] width 186 height 21
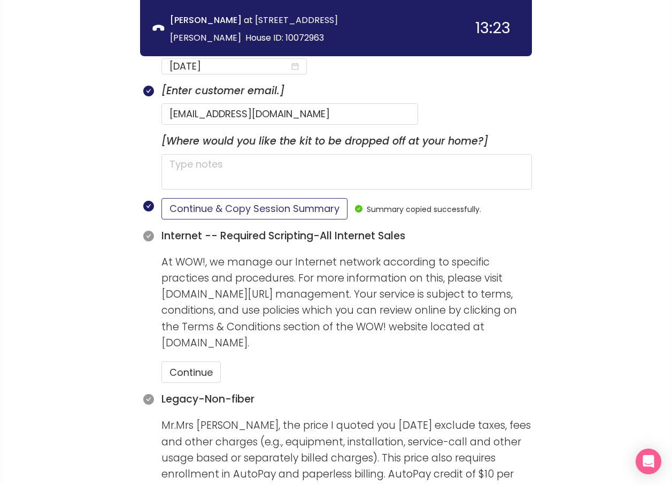
scroll to position [843, 0]
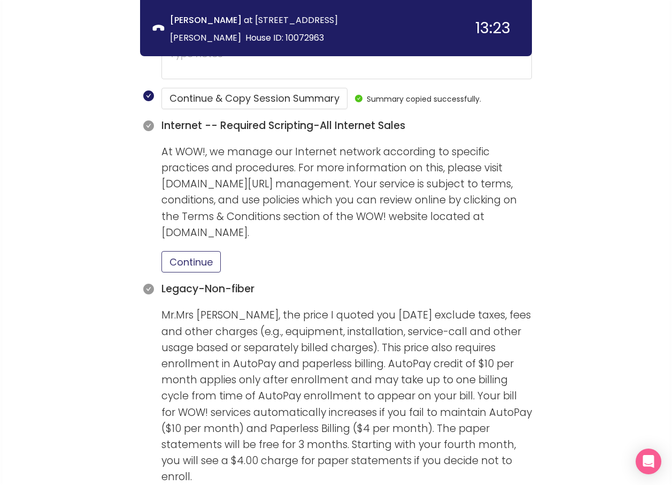
click at [182, 251] on button "Continue" at bounding box center [191, 261] width 59 height 21
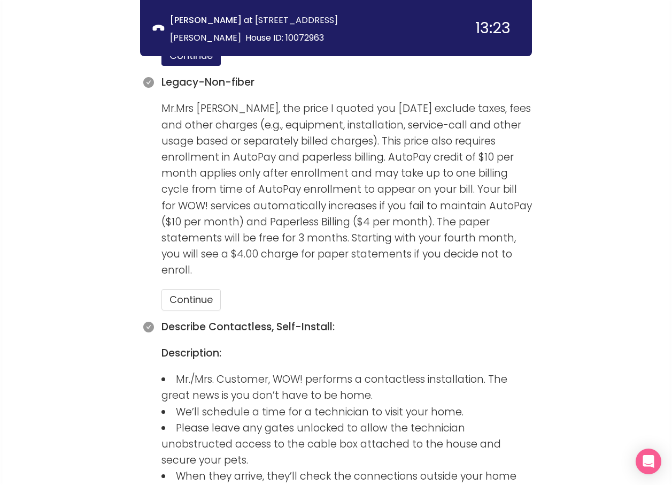
scroll to position [1057, 0]
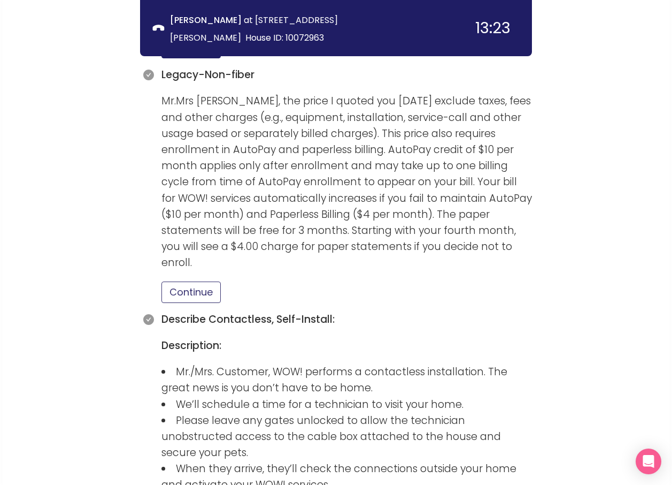
click at [188, 281] on button "Continue" at bounding box center [191, 291] width 59 height 21
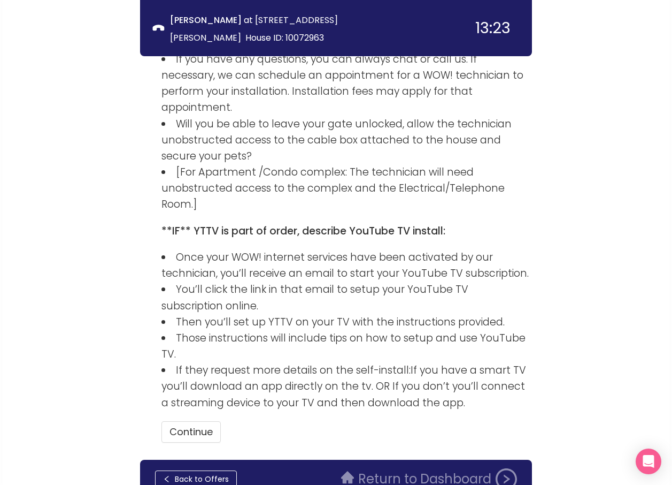
scroll to position [1614, 0]
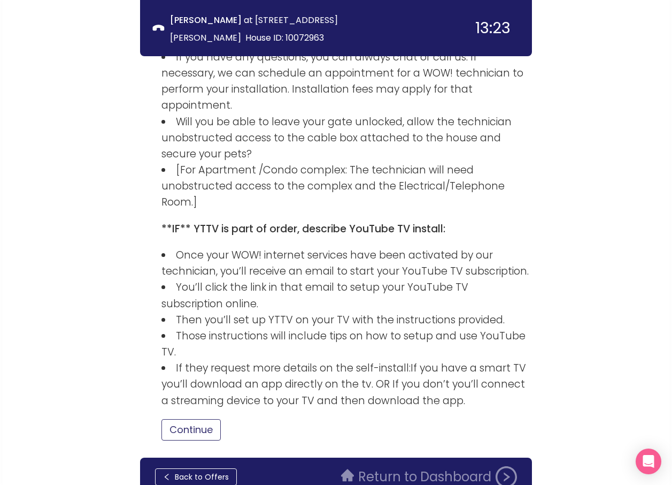
click at [189, 419] on button "Continue" at bounding box center [191, 429] width 59 height 21
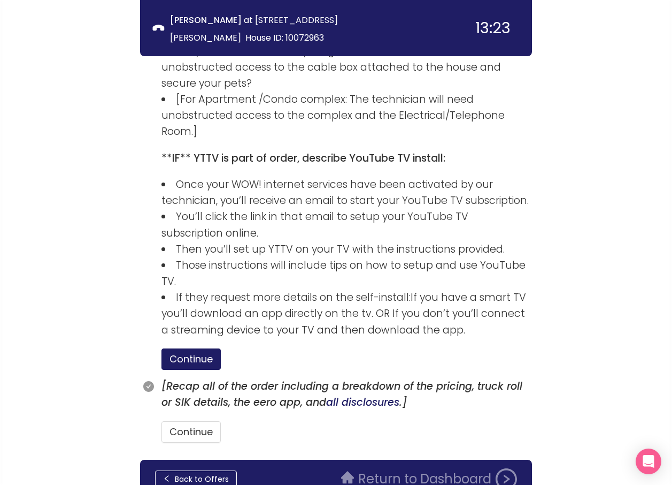
scroll to position [1687, 0]
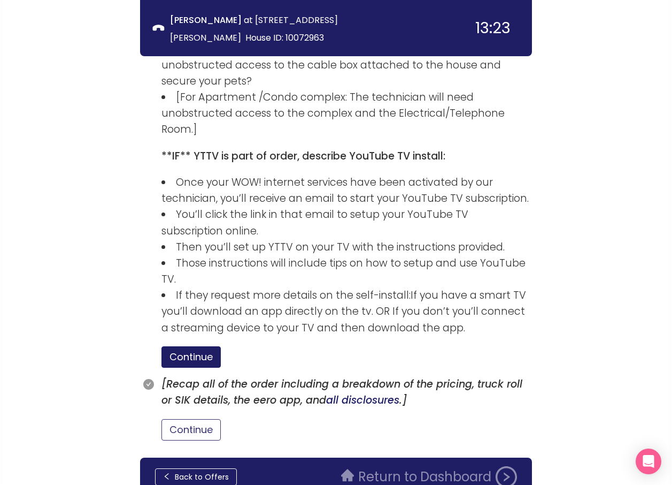
click at [183, 419] on button "Continue" at bounding box center [191, 429] width 59 height 21
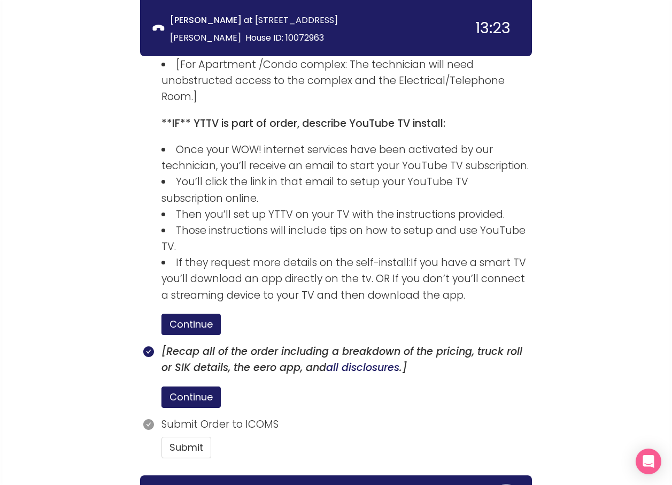
scroll to position [1737, 0]
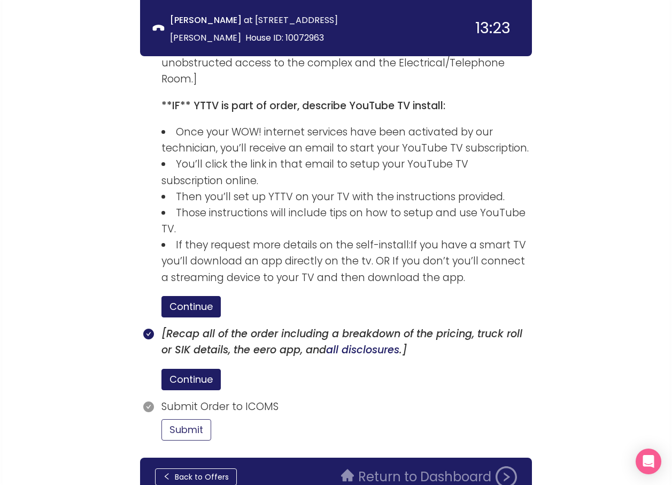
click at [184, 419] on button "Submit" at bounding box center [187, 429] width 50 height 21
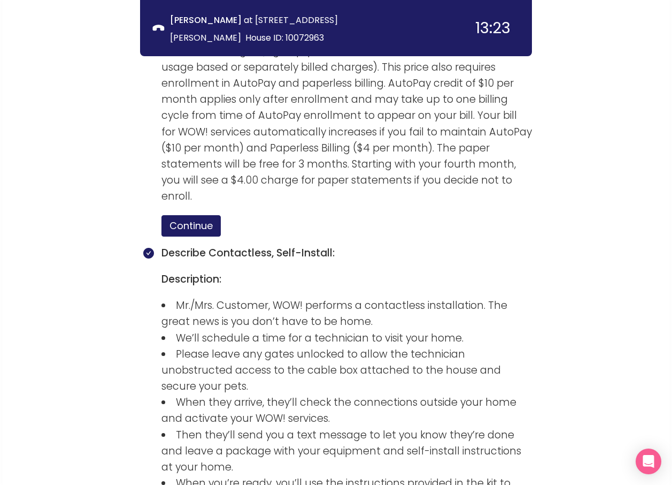
scroll to position [963, 0]
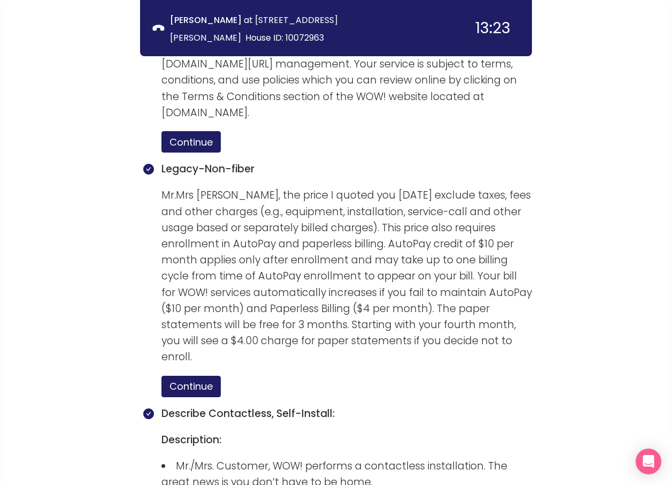
click at [581, 244] on div "call info discovery offers summary [PERSON_NAME] at [STREET_ADDRESS][PERSON_NAM…" at bounding box center [336, 207] width 672 height 2340
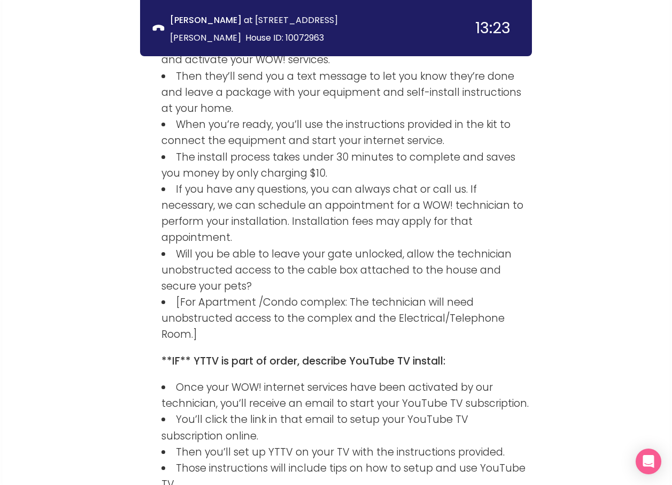
scroll to position [1836, 0]
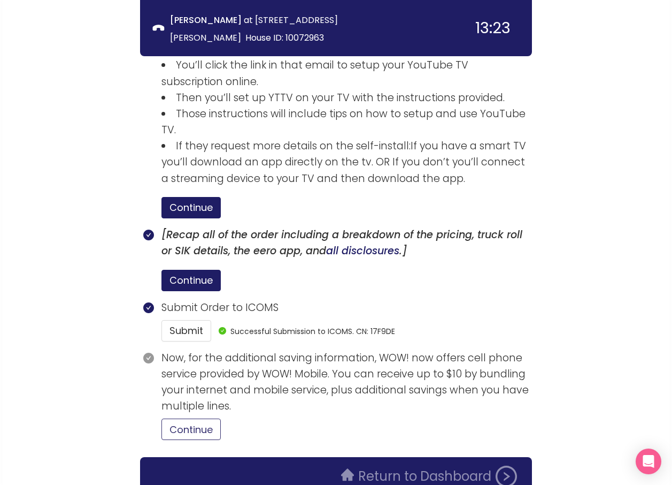
click at [190, 418] on button "Continue" at bounding box center [191, 428] width 59 height 21
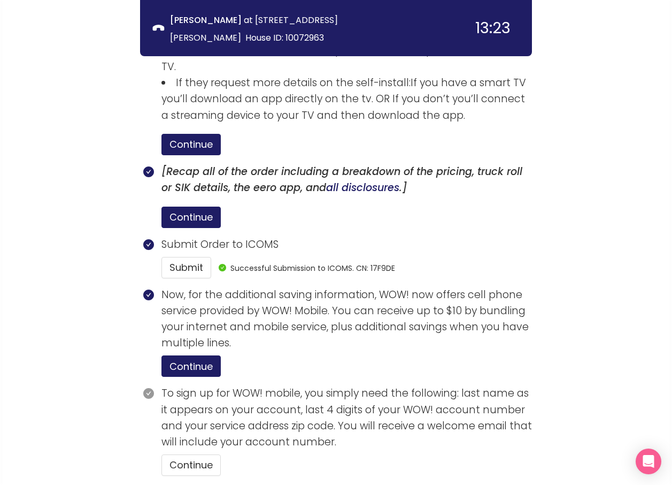
scroll to position [1934, 0]
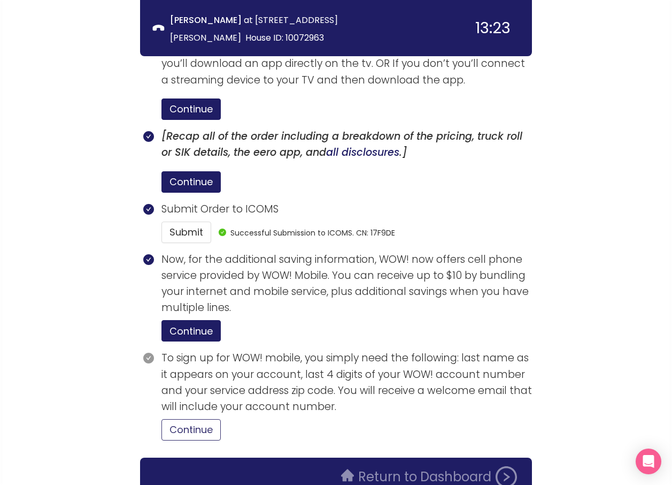
click at [202, 419] on button "Continue" at bounding box center [191, 429] width 59 height 21
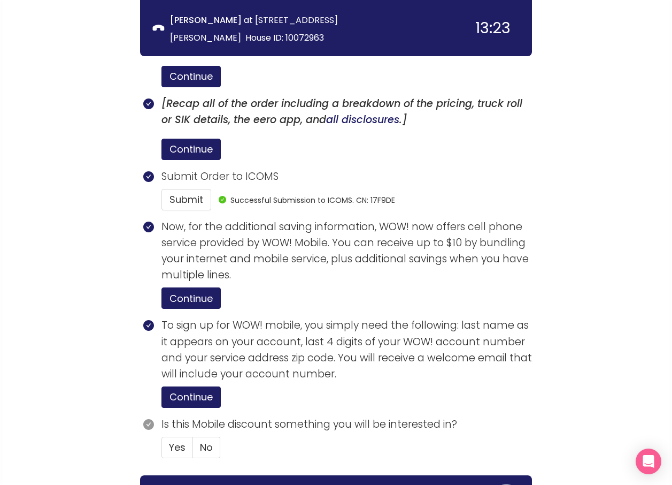
scroll to position [1985, 0]
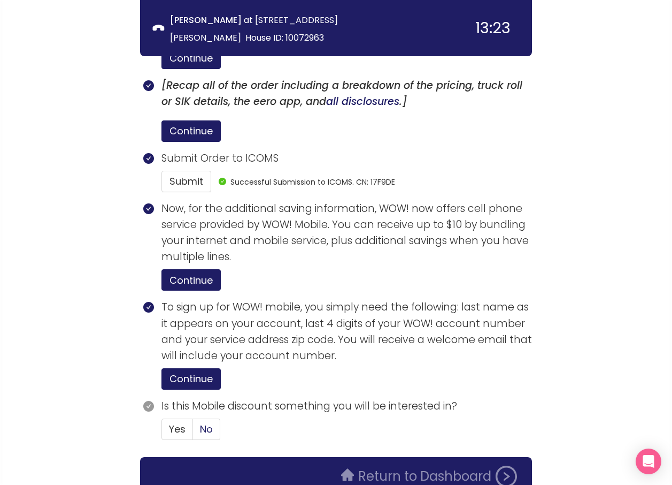
click at [215, 418] on label "No" at bounding box center [206, 428] width 27 height 21
click at [193, 432] on input "No" at bounding box center [193, 432] width 0 height 0
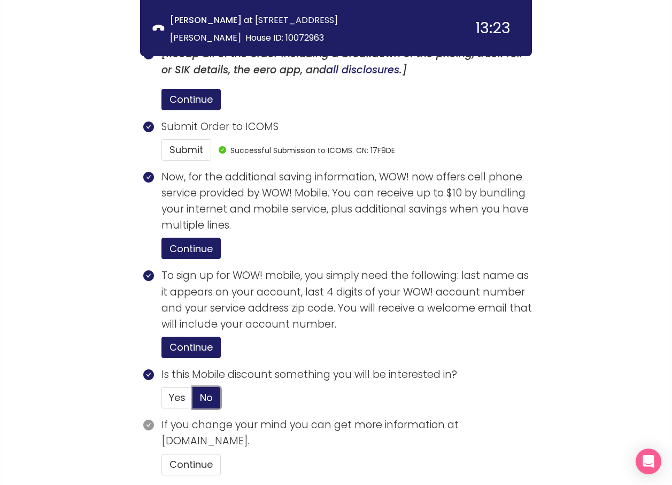
scroll to position [2051, 0]
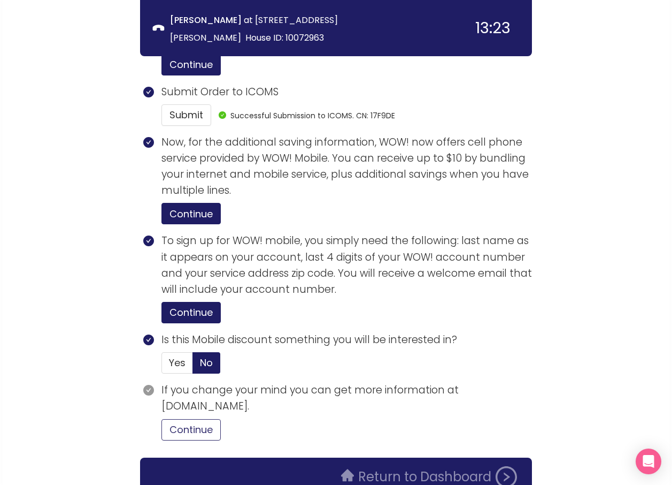
click at [203, 419] on button "Continue" at bounding box center [191, 429] width 59 height 21
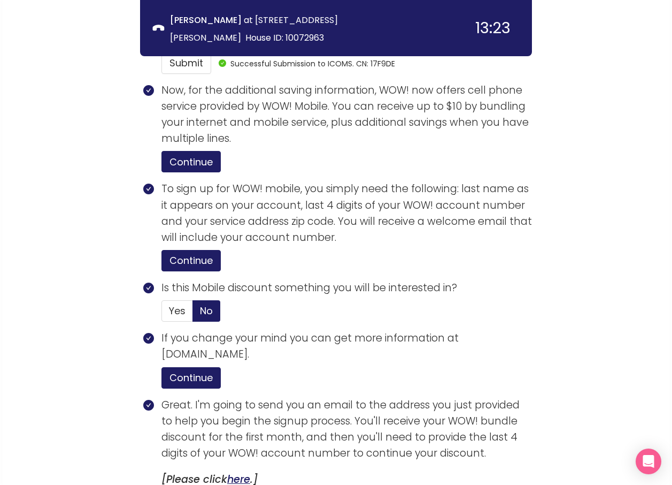
scroll to position [2255, 0]
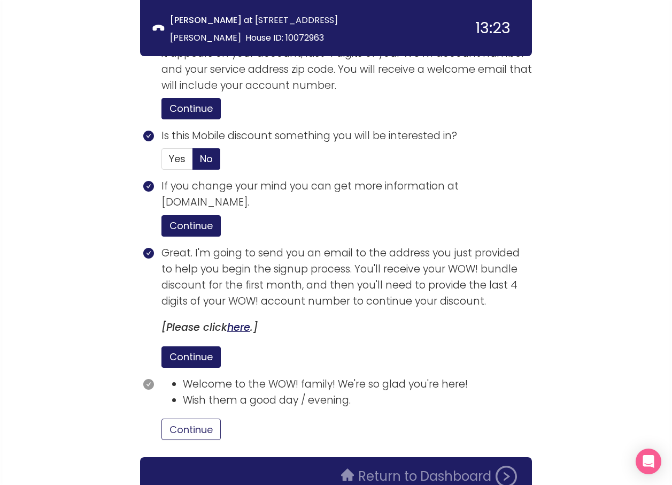
click at [200, 418] on button "Continue" at bounding box center [191, 428] width 59 height 21
click at [384, 465] on button "Return to Dashboard" at bounding box center [429, 475] width 189 height 21
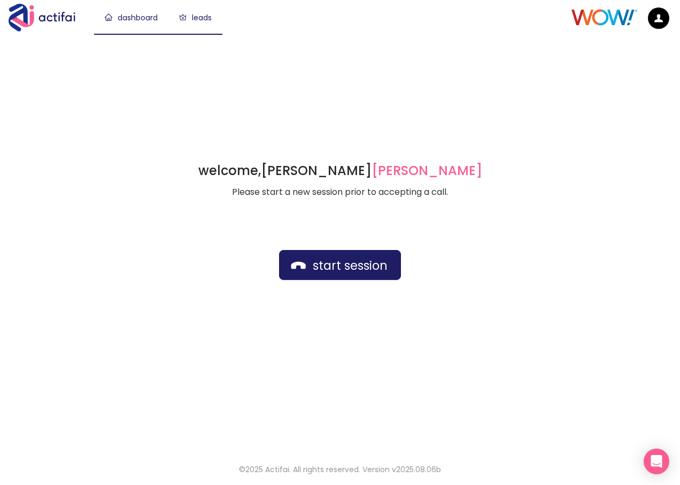
click at [202, 19] on link "leads" at bounding box center [195, 17] width 33 height 11
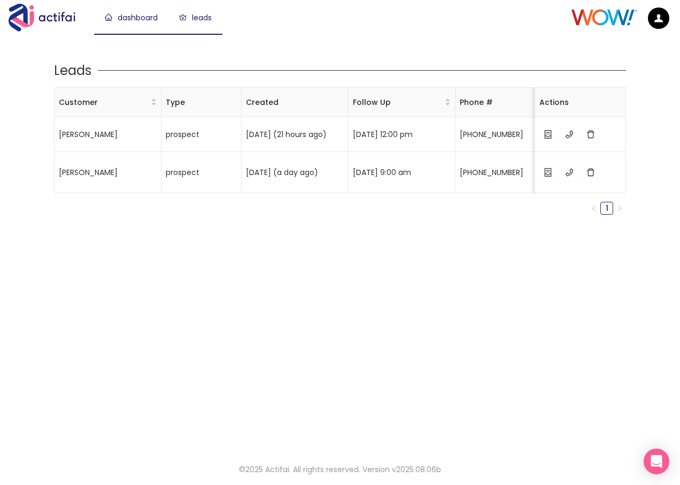
click at [121, 19] on link "dashboard" at bounding box center [131, 17] width 53 height 11
